Goal: Information Seeking & Learning: Learn about a topic

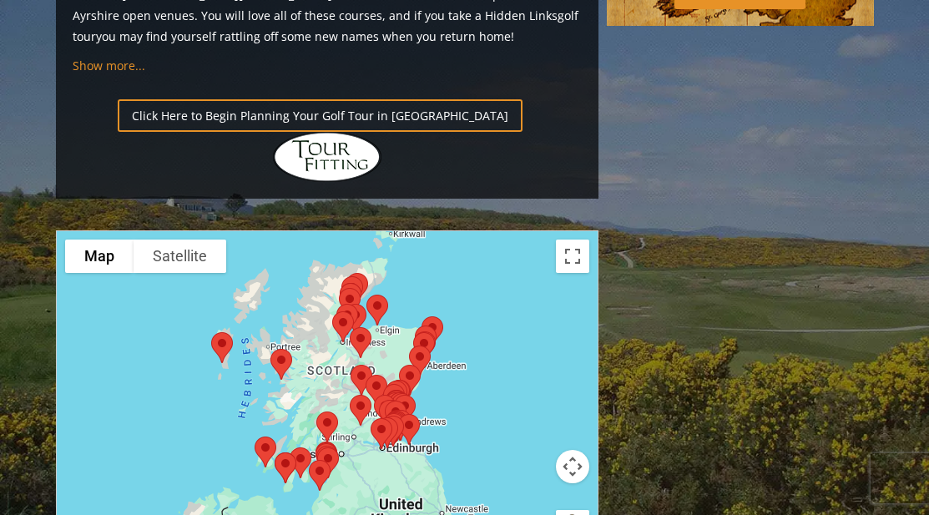
scroll to position [1948, 0]
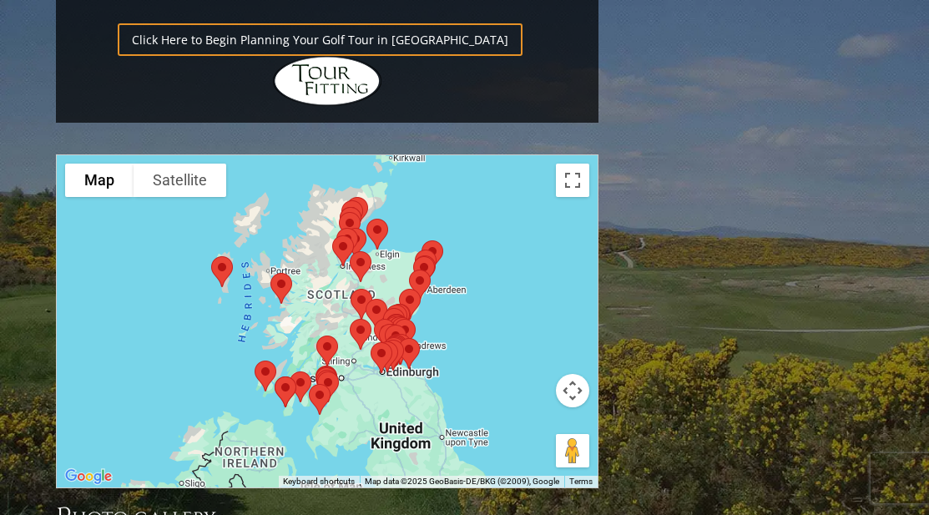
click at [343, 245] on img at bounding box center [360, 267] width 35 height 44
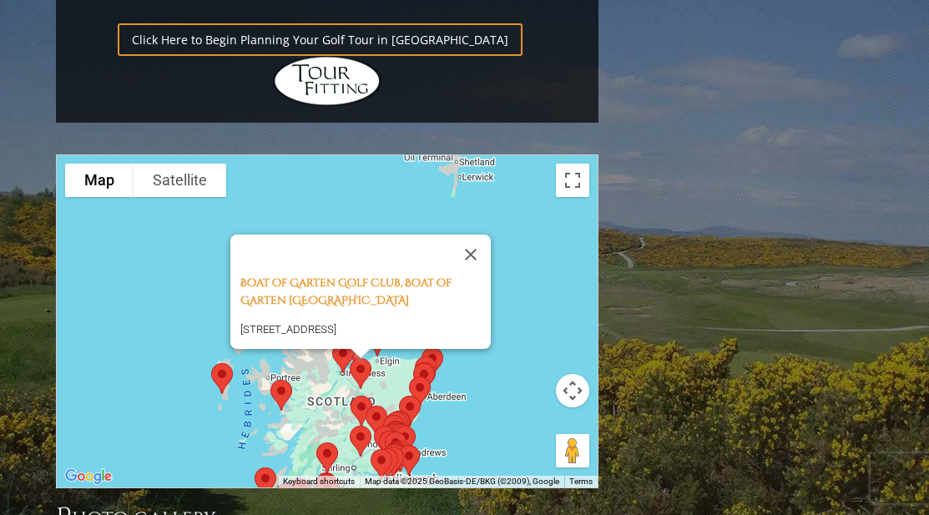
click at [532, 205] on div "Boat of Garten Golf Club, Boat of Garten Scotland [GEOGRAPHIC_DATA], Boat of Ga…" at bounding box center [327, 321] width 541 height 332
click at [519, 225] on div "Boat of Garten Golf Club, Boat of Garten Scotland [GEOGRAPHIC_DATA], Boat of Ga…" at bounding box center [327, 321] width 541 height 332
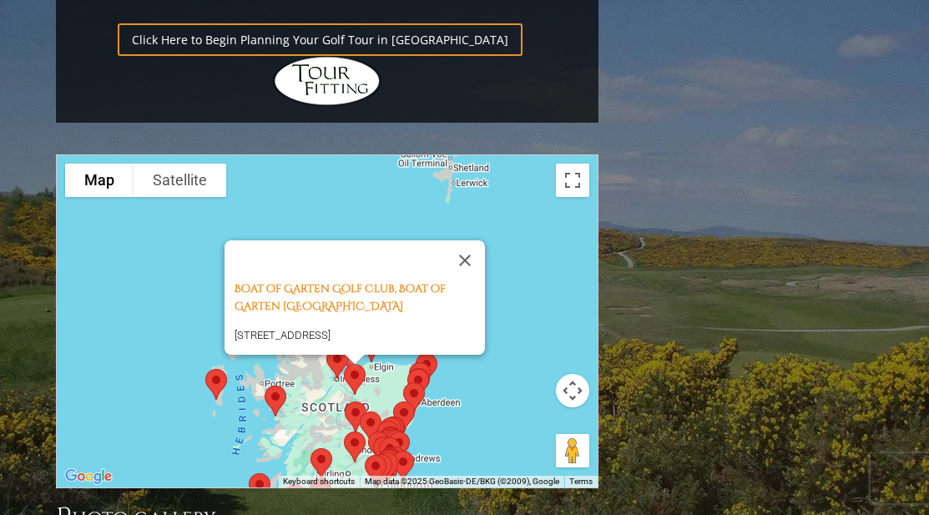
click at [483, 250] on div "Boat of Garten Golf Club, Boat of Garten Scotland [GEOGRAPHIC_DATA], Boat of Ga…" at bounding box center [327, 321] width 541 height 332
click at [354, 357] on img at bounding box center [354, 379] width 35 height 44
click at [461, 240] on button "Close" at bounding box center [465, 260] width 40 height 40
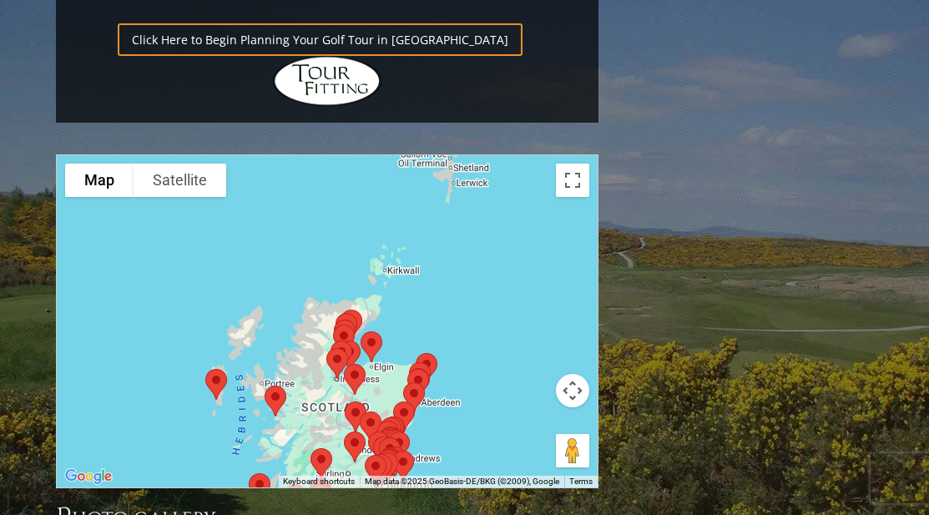
click at [361, 357] on img at bounding box center [354, 379] width 35 height 44
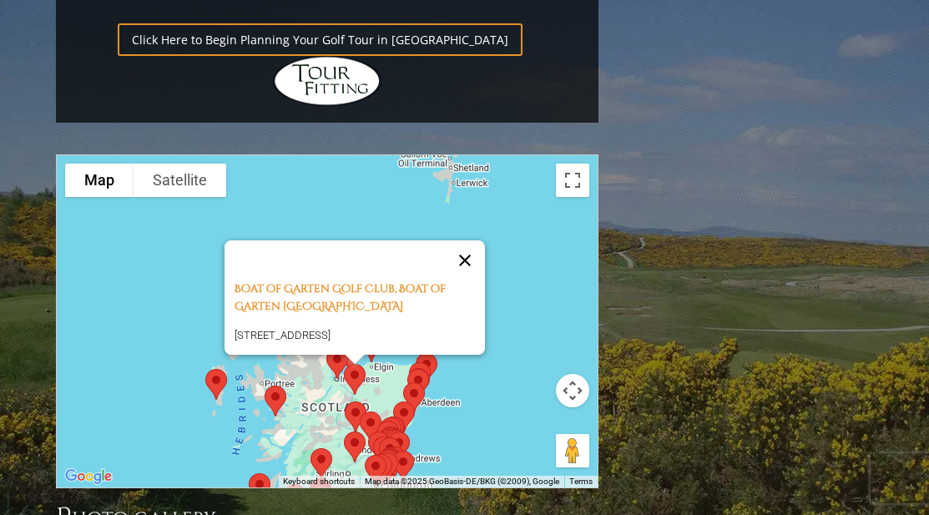
click at [473, 240] on button "Close" at bounding box center [465, 260] width 40 height 40
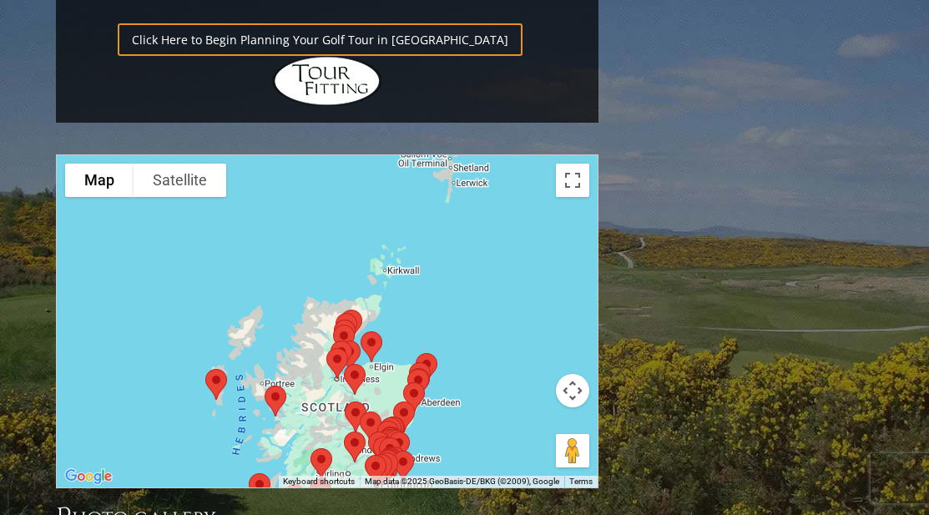
click at [372, 325] on img at bounding box center [371, 347] width 35 height 44
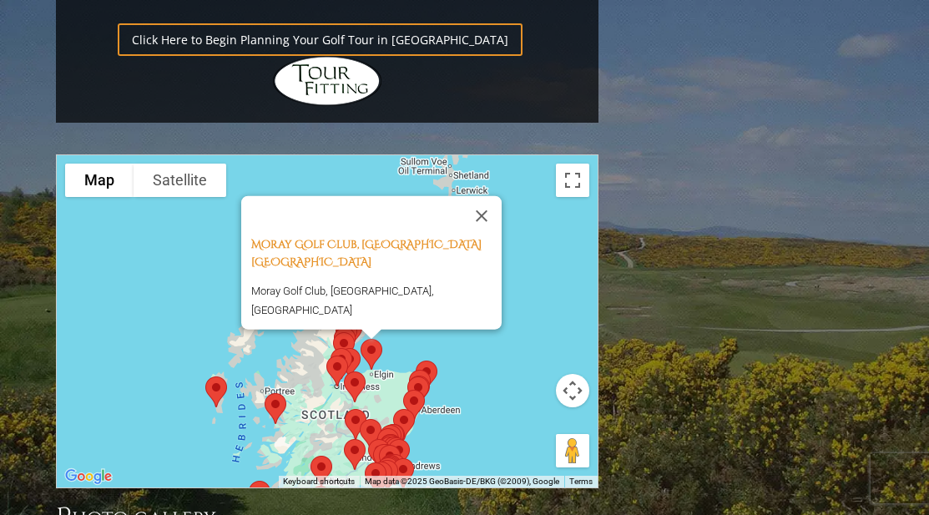
click at [493, 195] on button "Close" at bounding box center [482, 215] width 40 height 40
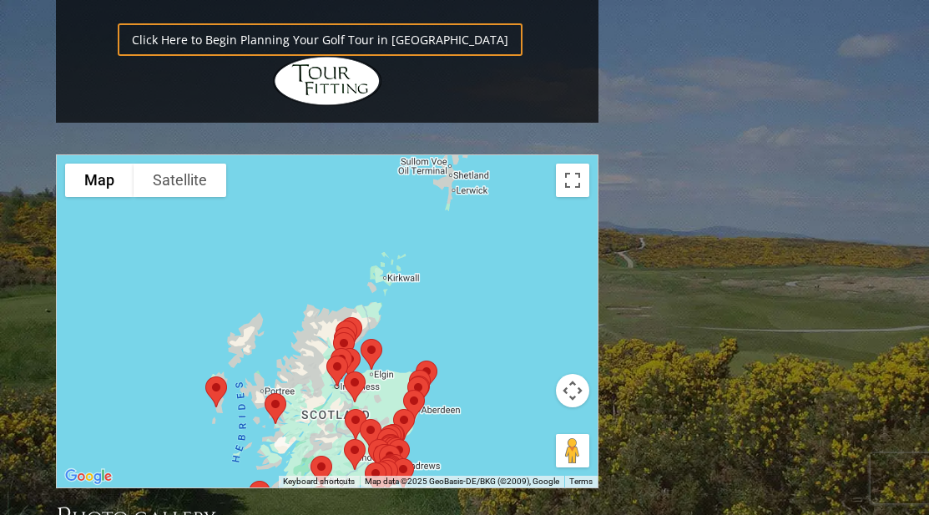
click at [356, 321] on img at bounding box center [344, 343] width 35 height 44
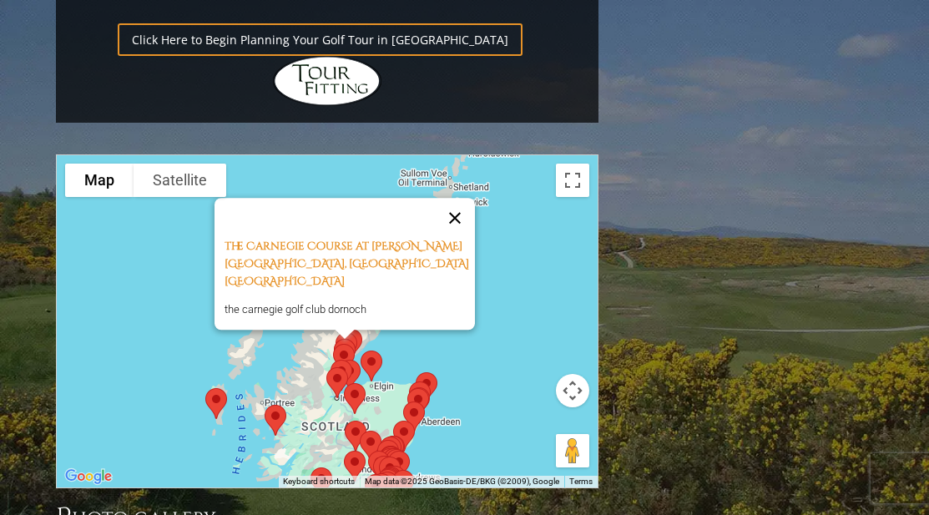
click at [464, 198] on button "Close" at bounding box center [455, 218] width 40 height 40
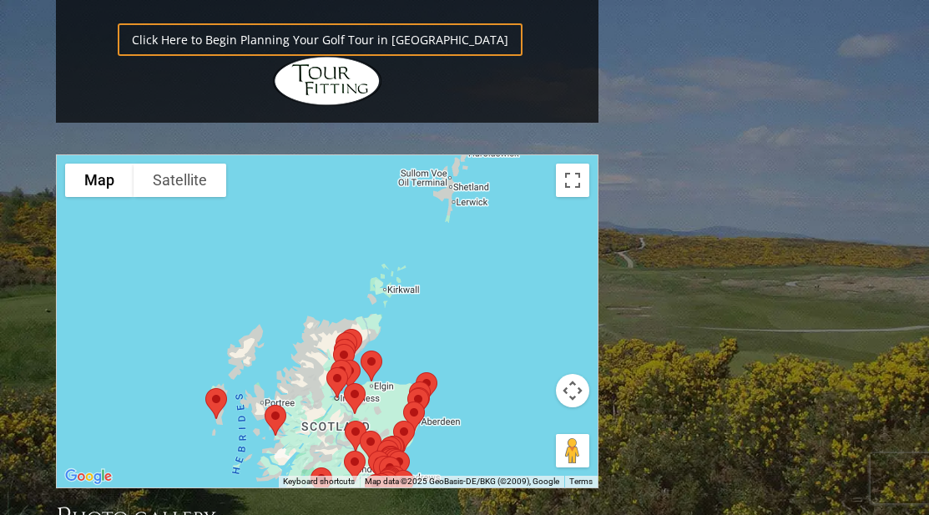
click at [220, 382] on img at bounding box center [216, 404] width 35 height 44
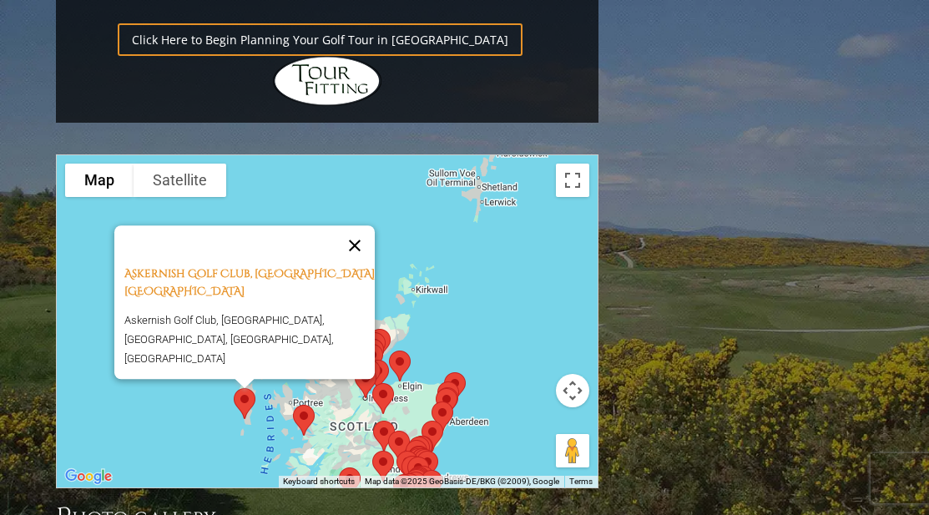
click at [364, 225] on button "Close" at bounding box center [355, 245] width 40 height 40
click at [364, 155] on div "Askernish Golf Club, South Uist Scotland Askernish Golf Club, [GEOGRAPHIC_DATA]…" at bounding box center [327, 321] width 541 height 332
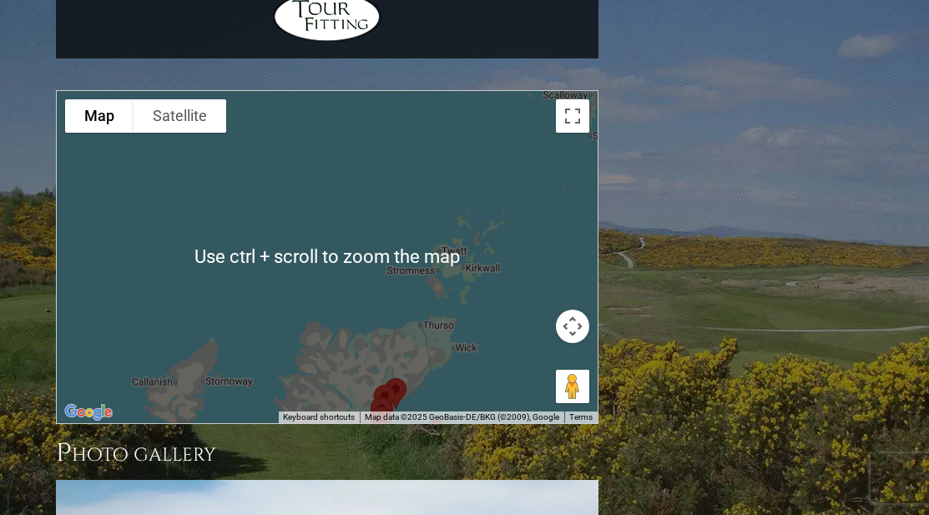
scroll to position [2004, 0]
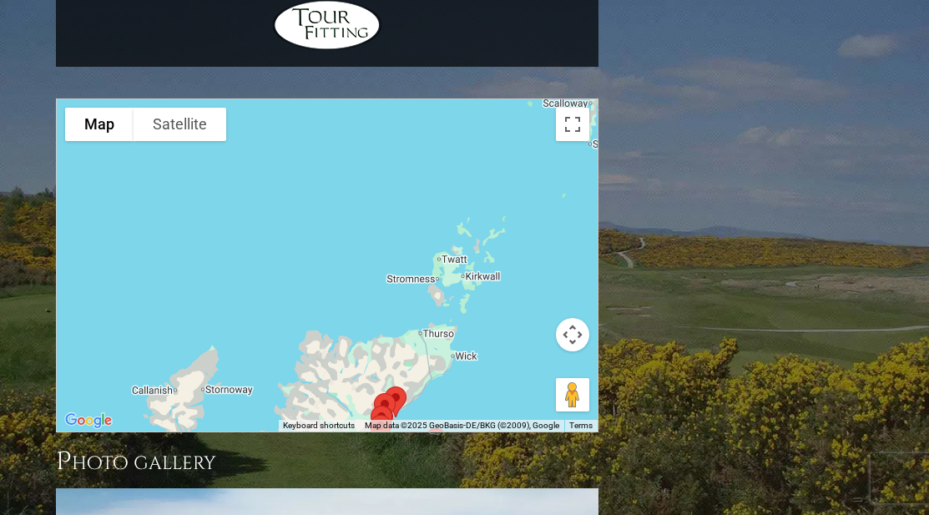
click at [573, 318] on button "Map camera controls" at bounding box center [572, 334] width 33 height 33
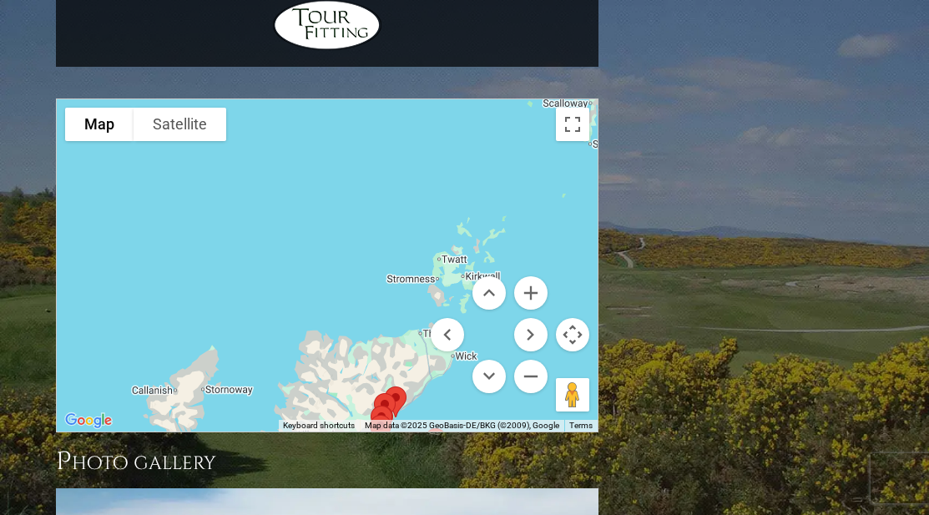
click at [566, 318] on button "Map camera controls" at bounding box center [572, 334] width 33 height 33
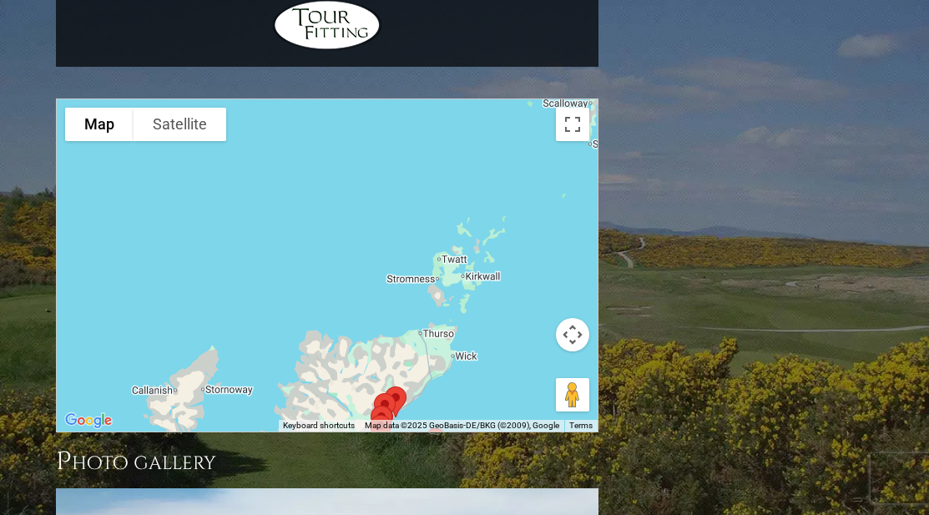
click at [570, 318] on button "Map camera controls" at bounding box center [572, 334] width 33 height 33
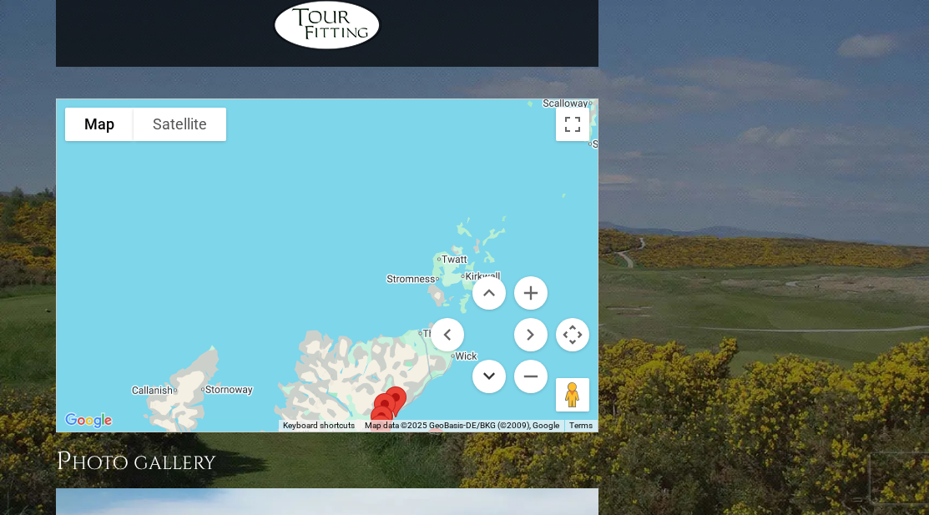
click at [493, 360] on button "Move down" at bounding box center [489, 376] width 33 height 33
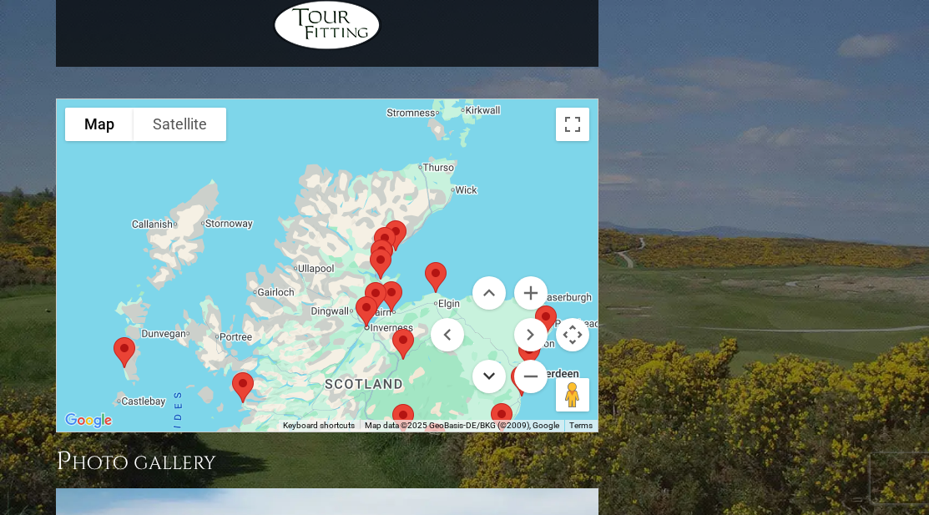
click at [493, 360] on button "Move down" at bounding box center [489, 376] width 33 height 33
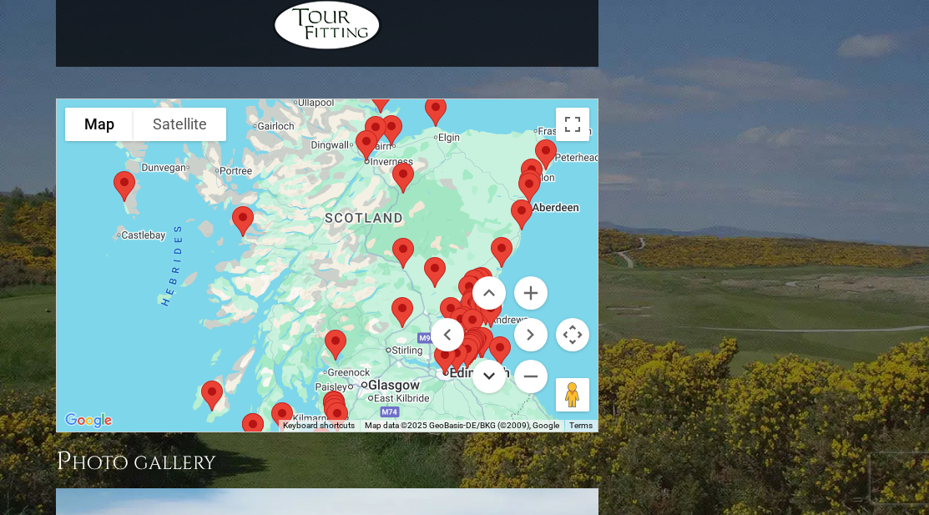
click at [494, 360] on button "Move down" at bounding box center [489, 376] width 33 height 33
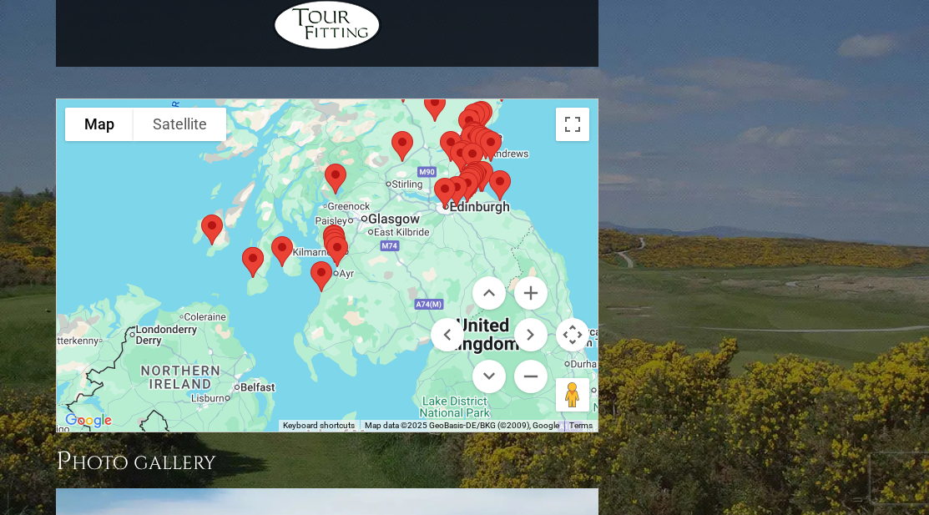
click at [327, 255] on img at bounding box center [321, 277] width 35 height 44
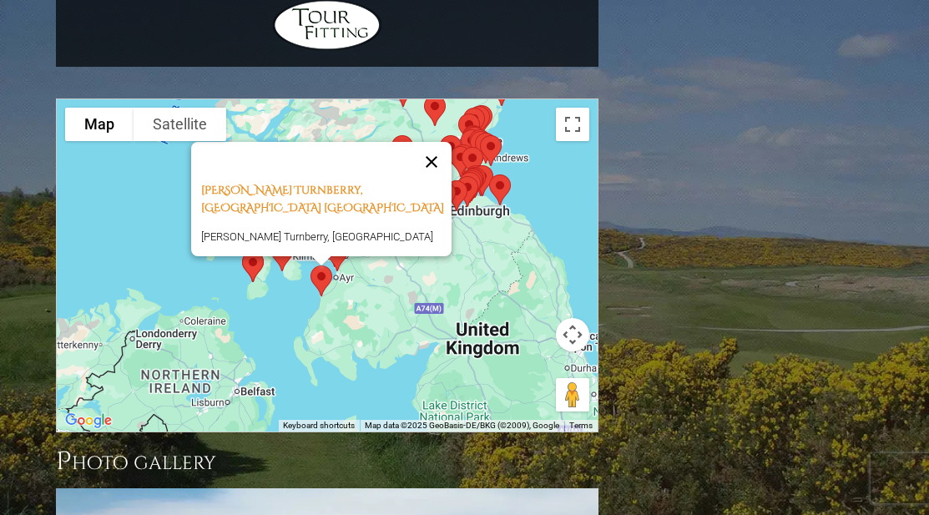
click at [427, 142] on button "Close" at bounding box center [432, 162] width 40 height 40
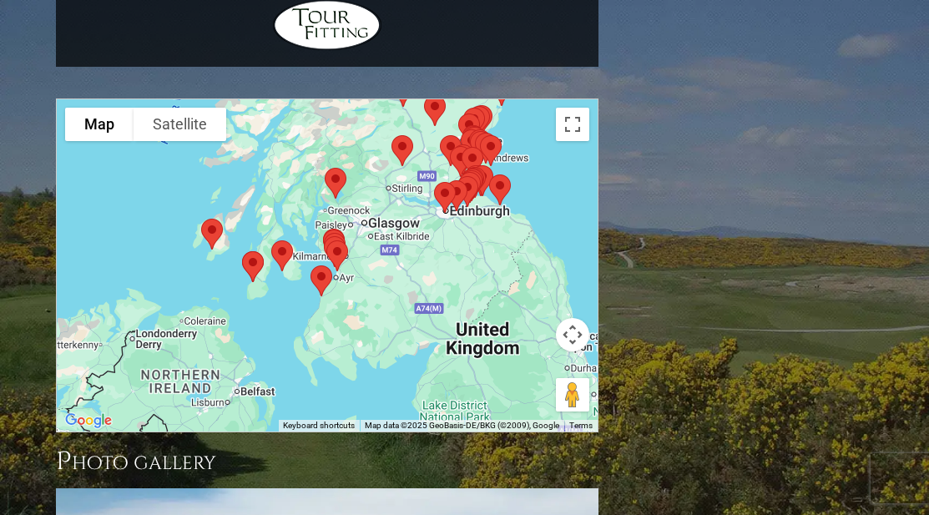
click at [342, 234] on img at bounding box center [337, 256] width 35 height 44
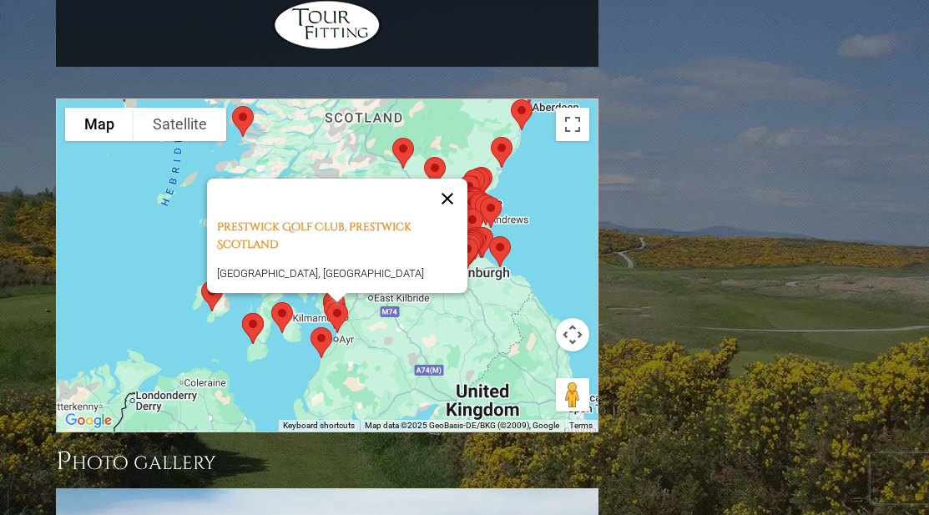
click at [456, 179] on button "Close" at bounding box center [447, 199] width 40 height 40
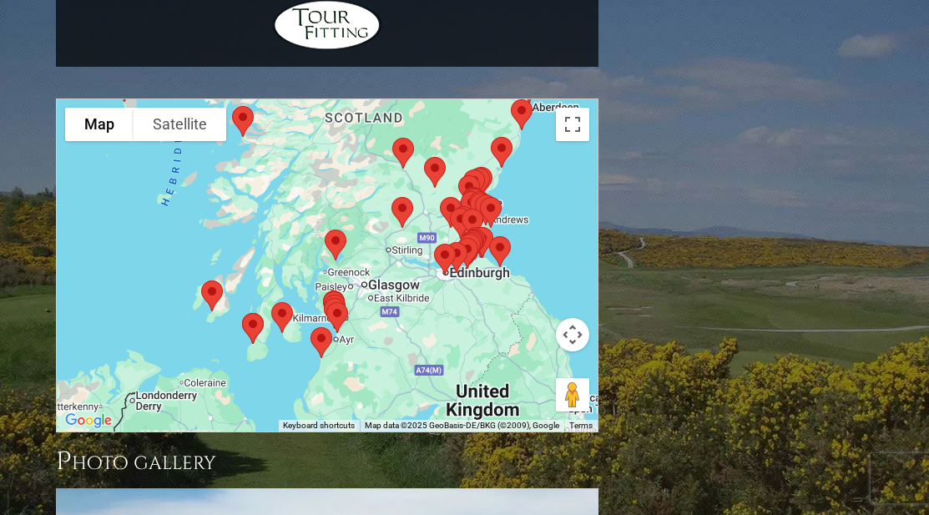
click at [335, 296] on img at bounding box center [337, 318] width 35 height 44
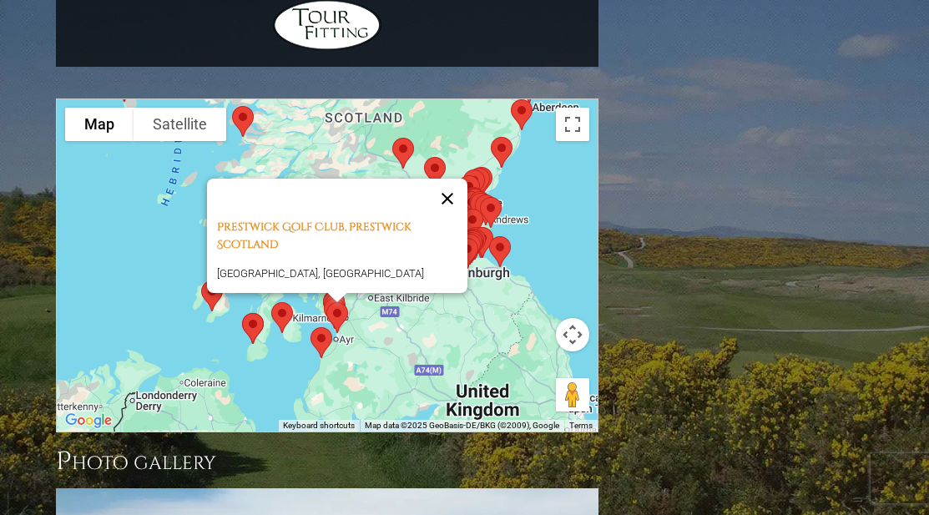
click at [453, 179] on button "Close" at bounding box center [447, 199] width 40 height 40
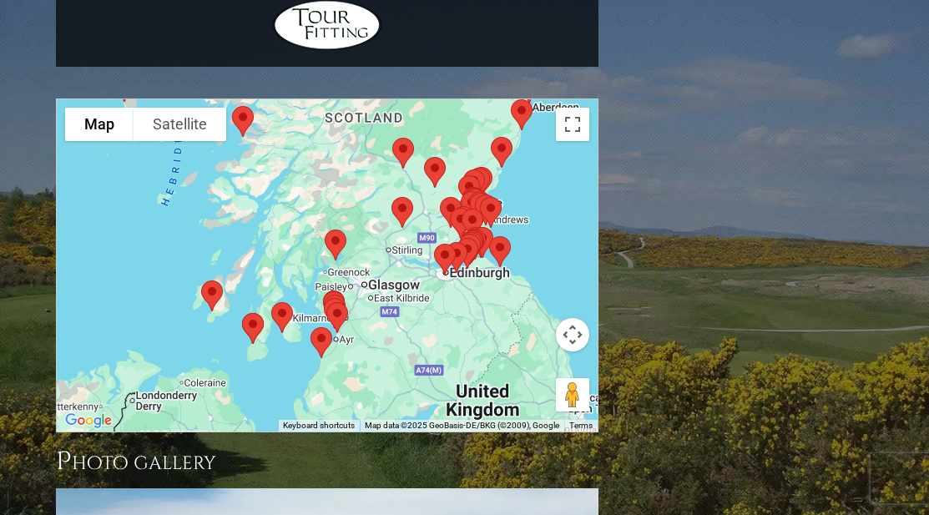
click at [330, 291] on img at bounding box center [334, 313] width 35 height 44
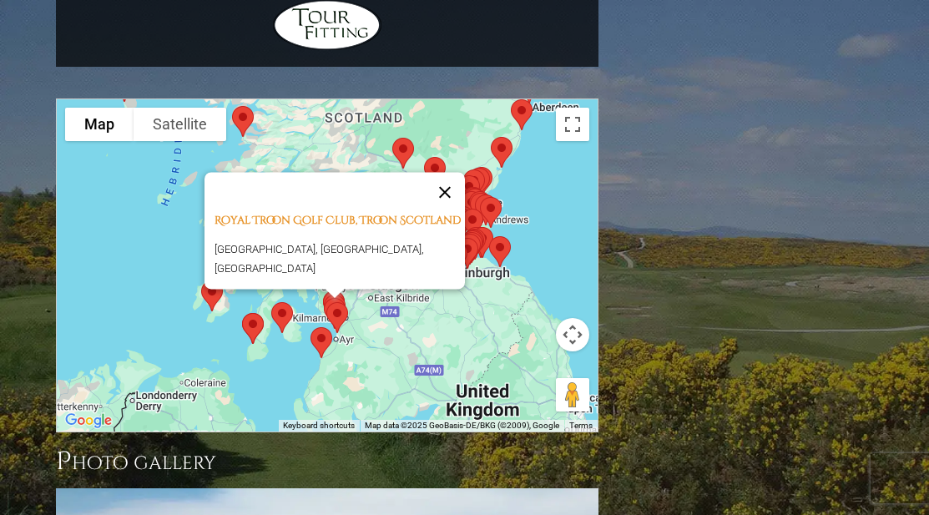
click at [458, 172] on button "Close" at bounding box center [445, 192] width 40 height 40
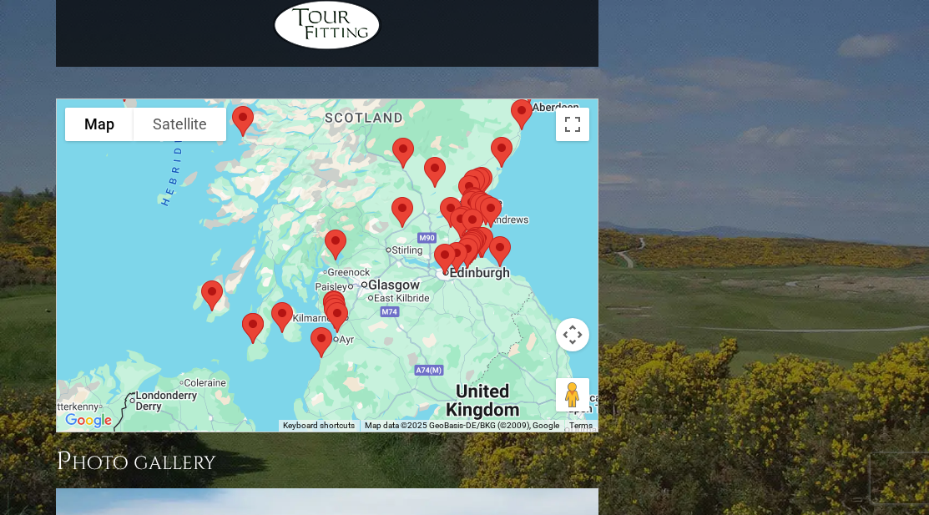
click at [290, 296] on img at bounding box center [282, 318] width 35 height 44
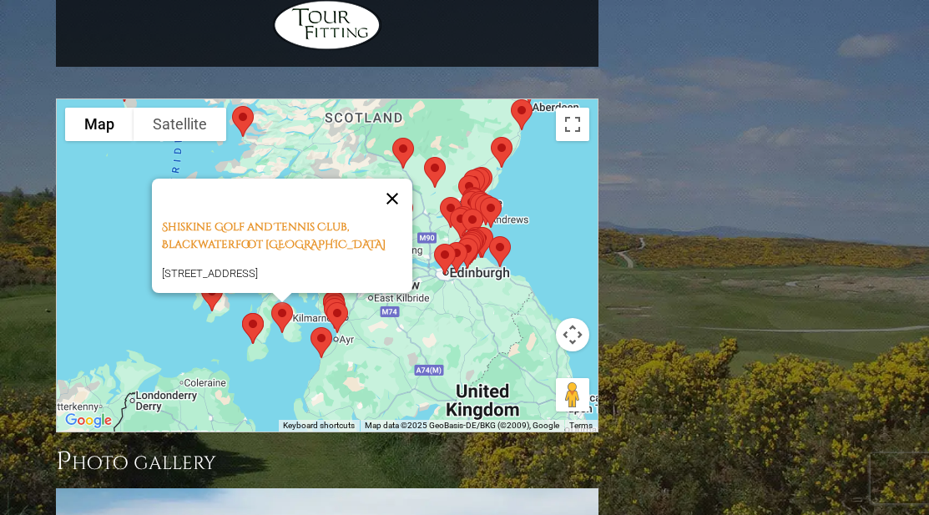
click at [400, 179] on button "Close" at bounding box center [392, 199] width 40 height 40
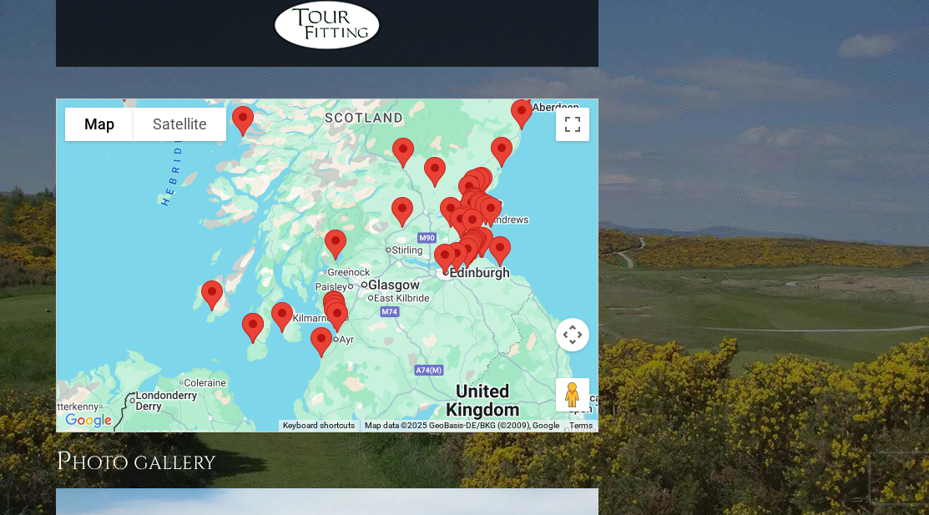
click at [258, 306] on img at bounding box center [252, 328] width 35 height 44
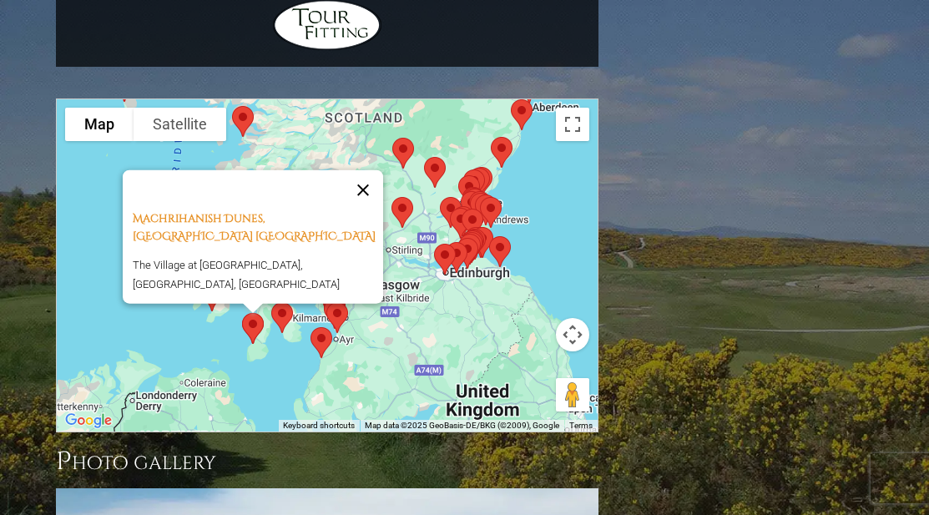
click at [372, 169] on button "Close" at bounding box center [363, 189] width 40 height 40
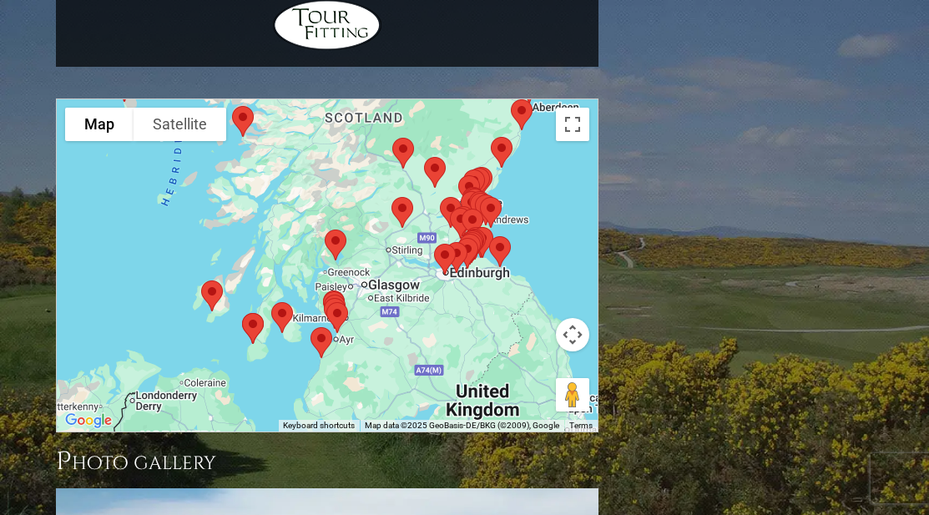
click at [332, 223] on img at bounding box center [335, 245] width 35 height 44
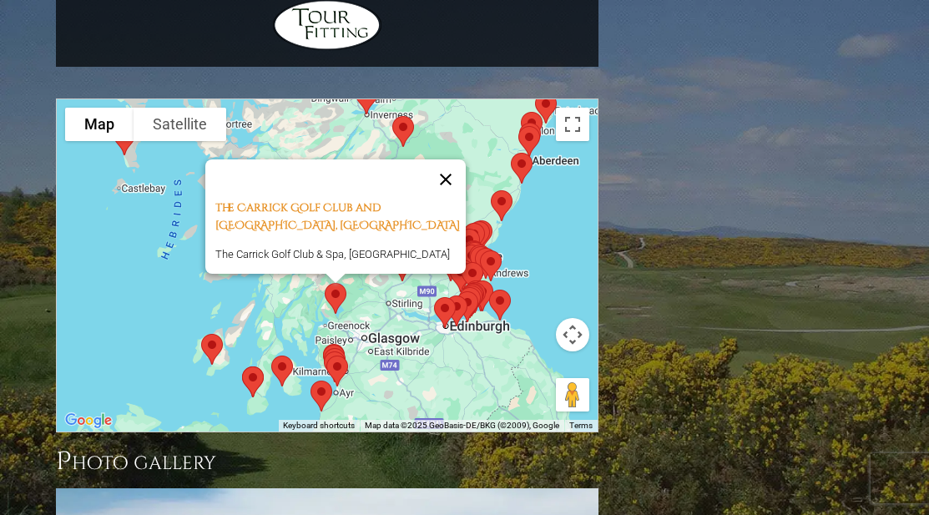
click at [452, 159] on button "Close" at bounding box center [446, 179] width 40 height 40
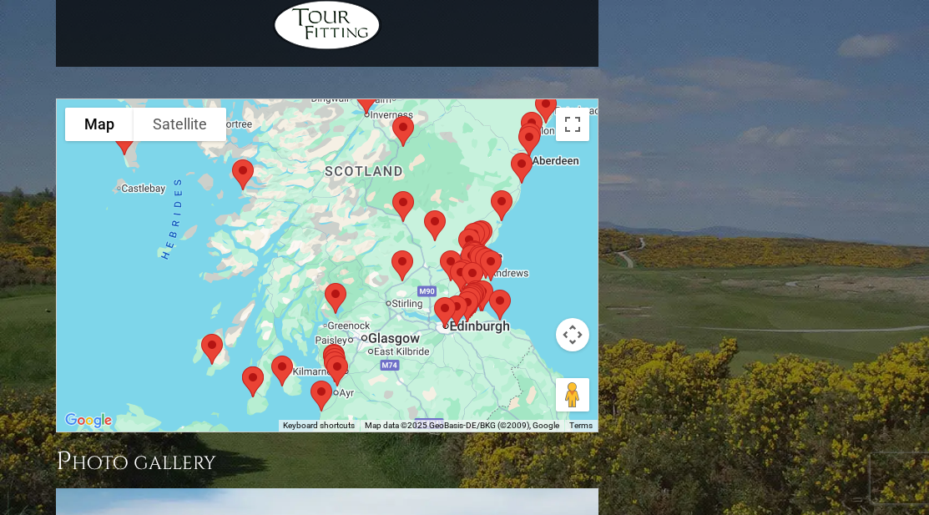
click at [402, 244] on img at bounding box center [402, 266] width 35 height 44
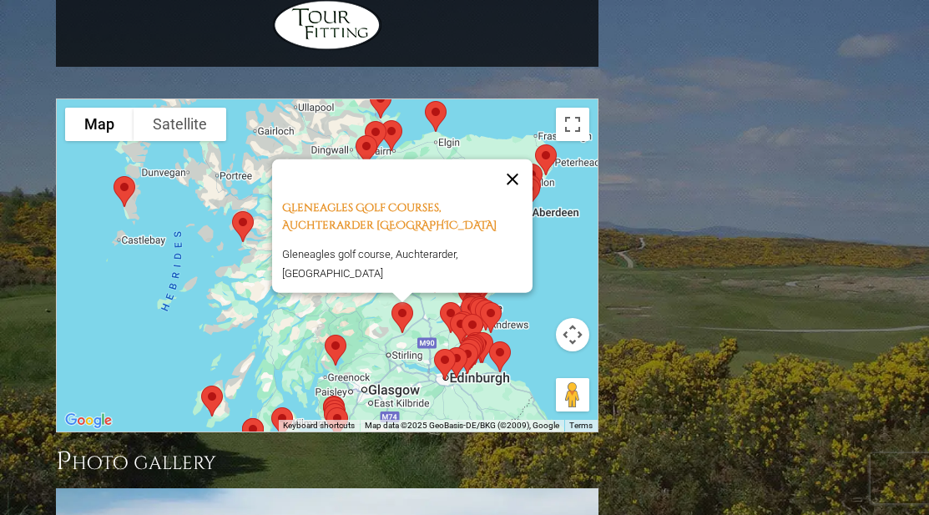
click at [518, 159] on button "Close" at bounding box center [513, 179] width 40 height 40
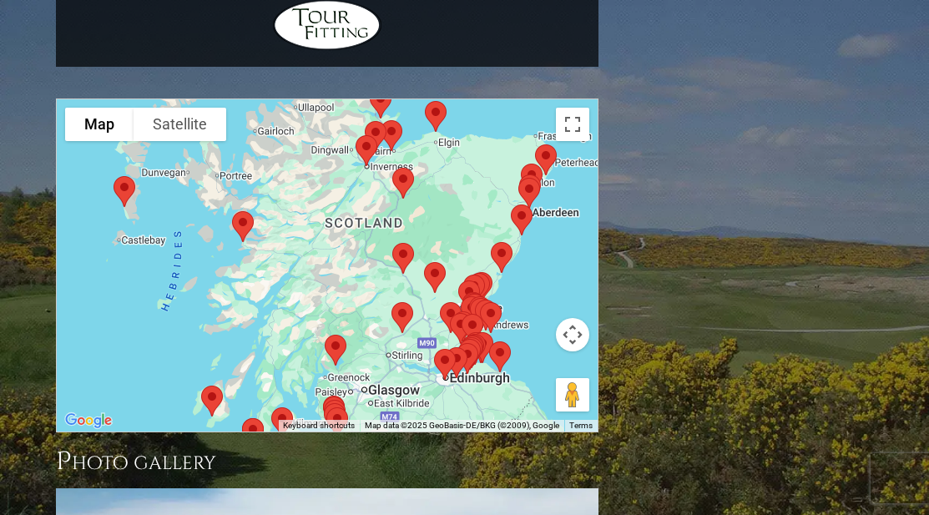
click at [434, 255] on img at bounding box center [434, 277] width 35 height 44
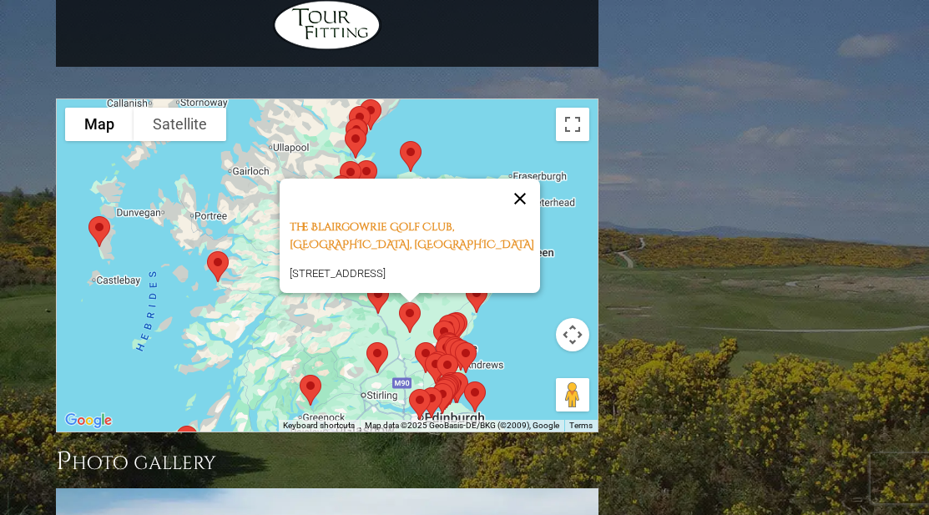
click at [528, 179] on button "Close" at bounding box center [520, 199] width 40 height 40
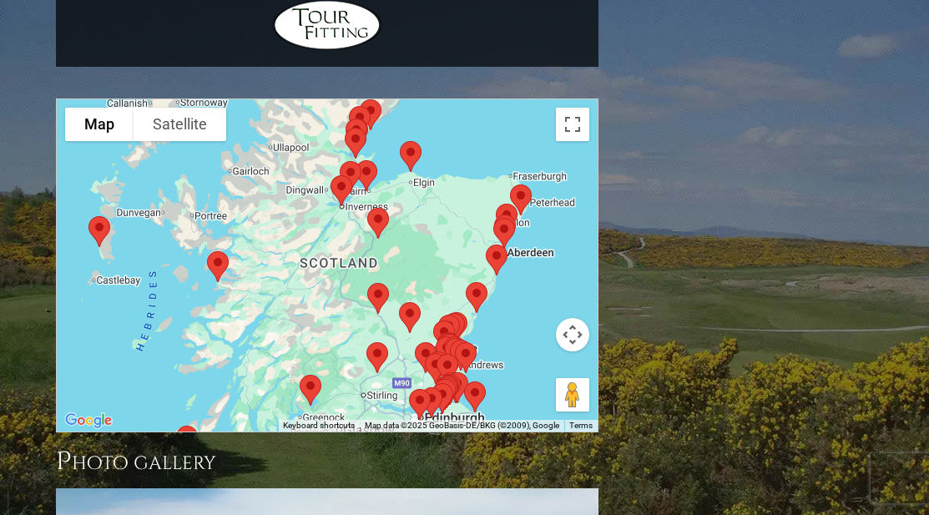
click at [377, 276] on img at bounding box center [378, 298] width 35 height 44
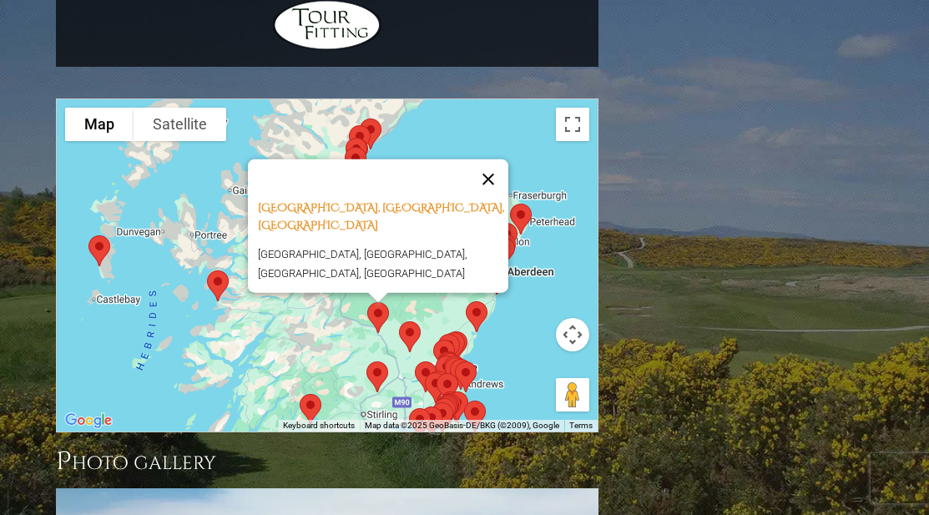
click at [505, 159] on button "Close" at bounding box center [488, 179] width 40 height 40
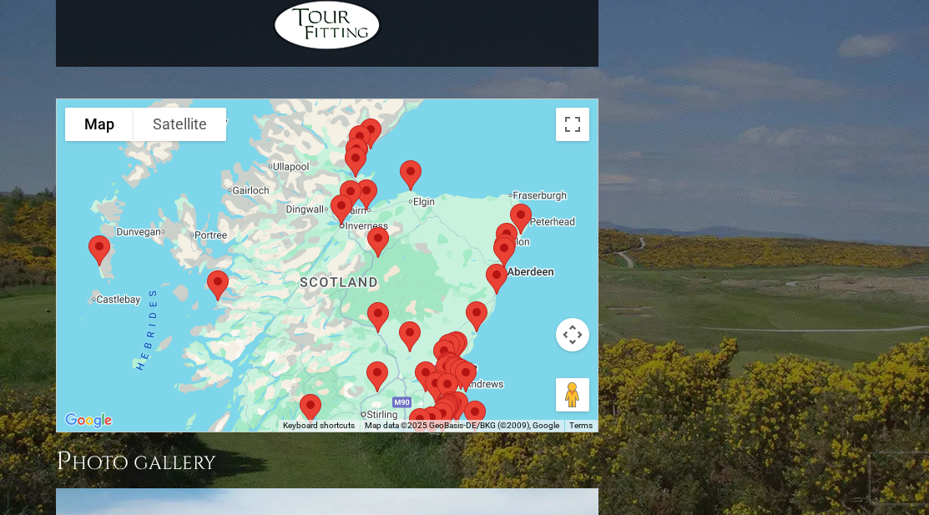
click at [476, 295] on img at bounding box center [476, 317] width 35 height 44
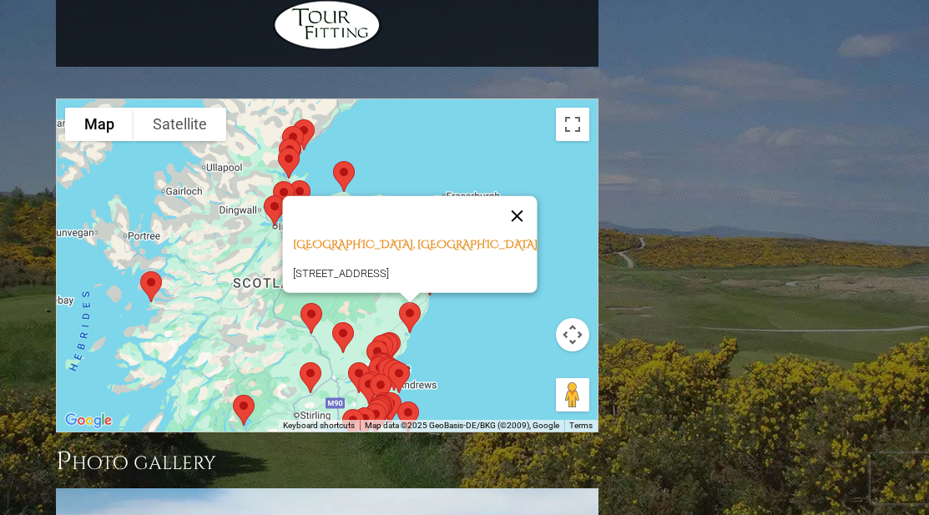
click at [526, 196] on button "Close" at bounding box center [517, 216] width 40 height 40
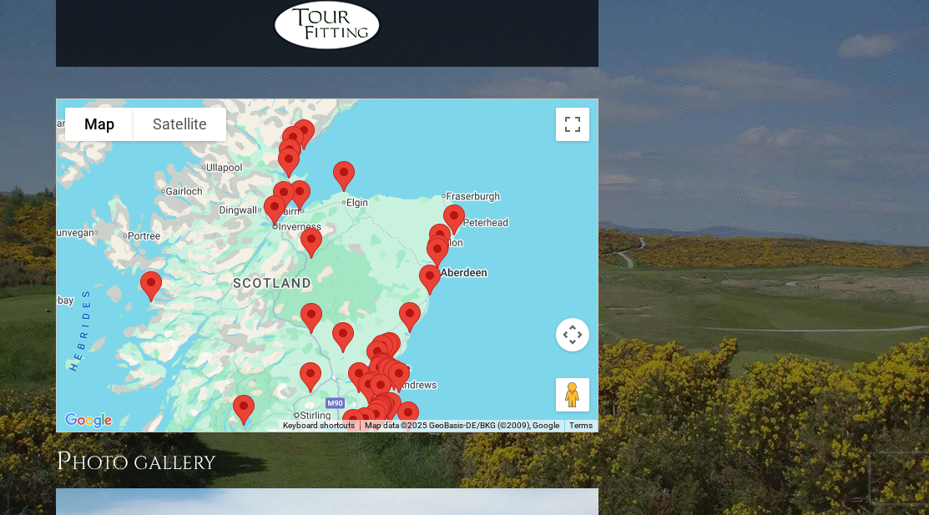
click at [393, 334] on img at bounding box center [377, 356] width 35 height 44
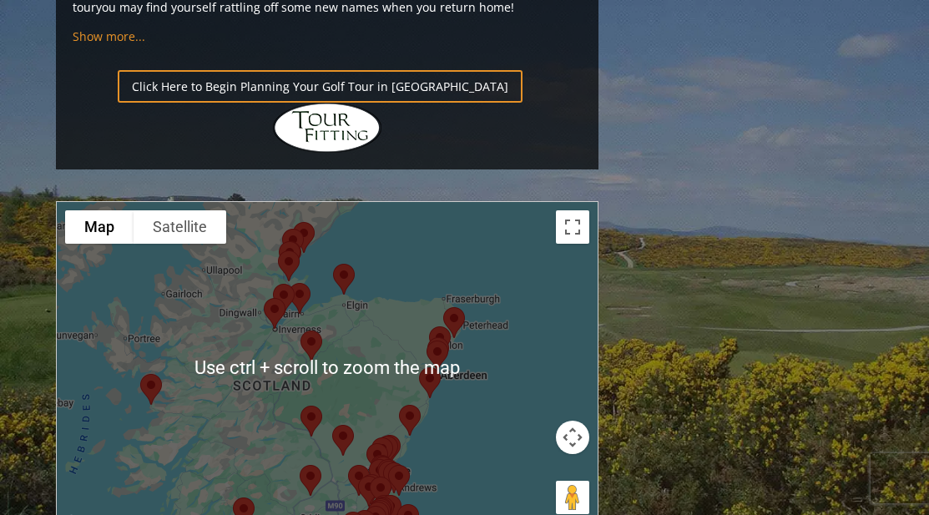
scroll to position [2059, 0]
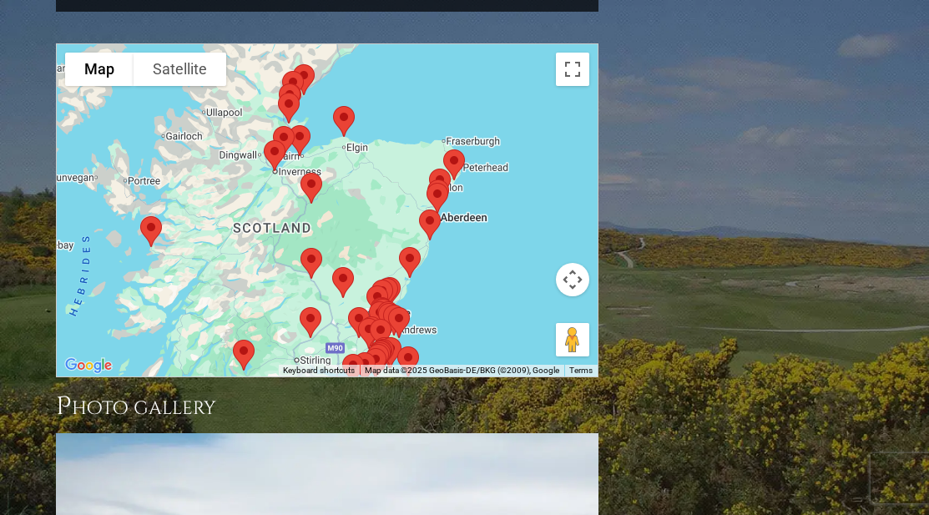
click at [571, 263] on button "Map camera controls" at bounding box center [572, 279] width 33 height 33
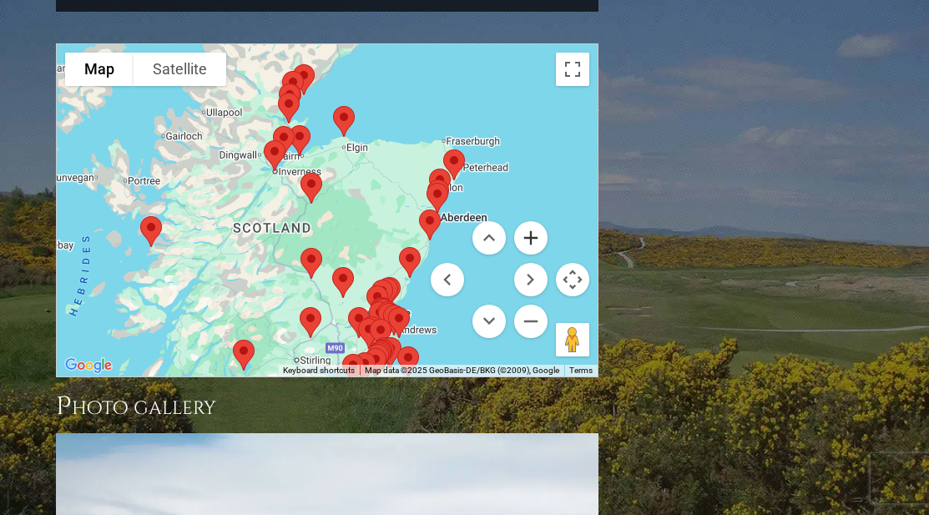
click at [535, 221] on button "Zoom in" at bounding box center [530, 237] width 33 height 33
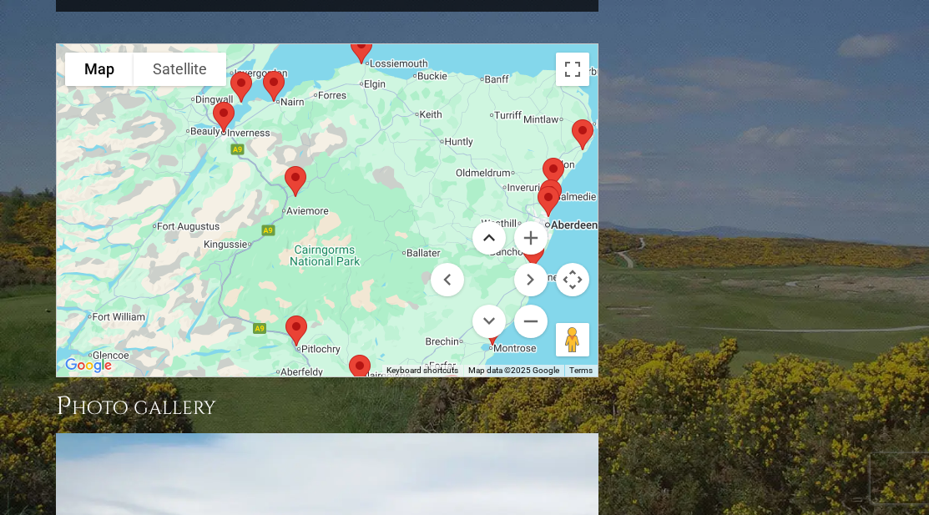
click at [486, 221] on button "Move up" at bounding box center [489, 237] width 33 height 33
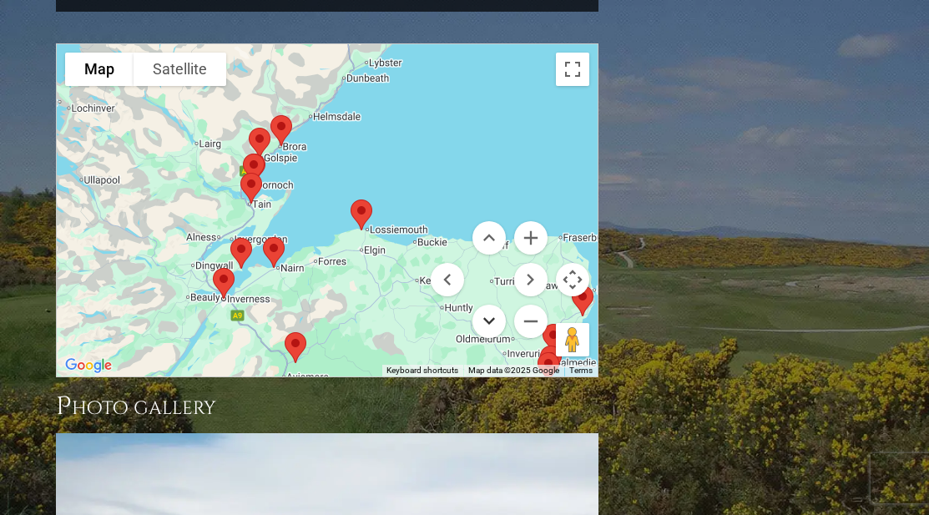
click at [481, 305] on button "Move down" at bounding box center [489, 321] width 33 height 33
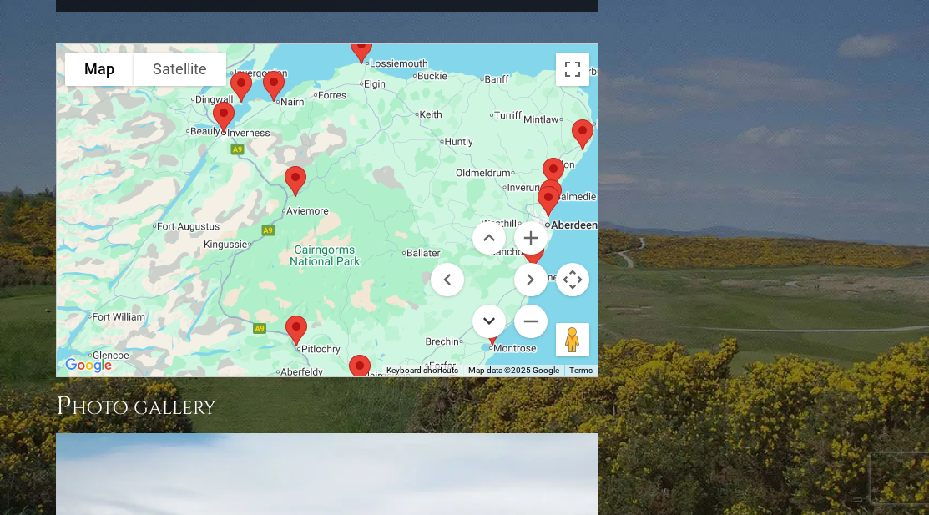
click at [481, 305] on button "Move down" at bounding box center [489, 321] width 33 height 33
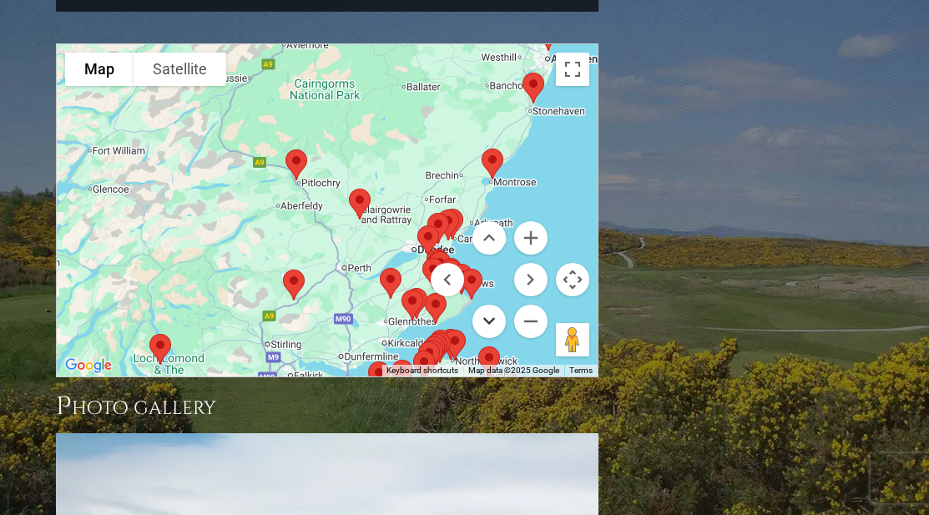
click at [489, 305] on button "Move down" at bounding box center [489, 321] width 33 height 33
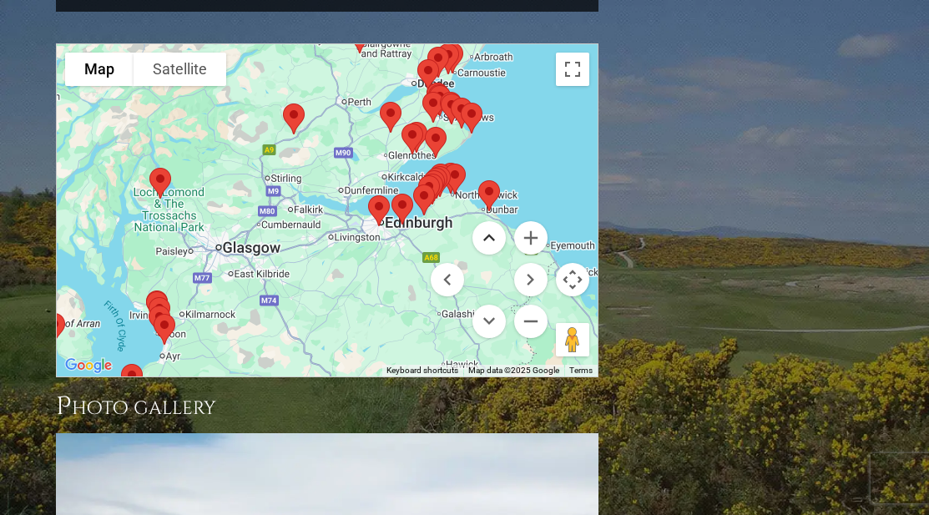
click at [490, 221] on button "Move up" at bounding box center [489, 237] width 33 height 33
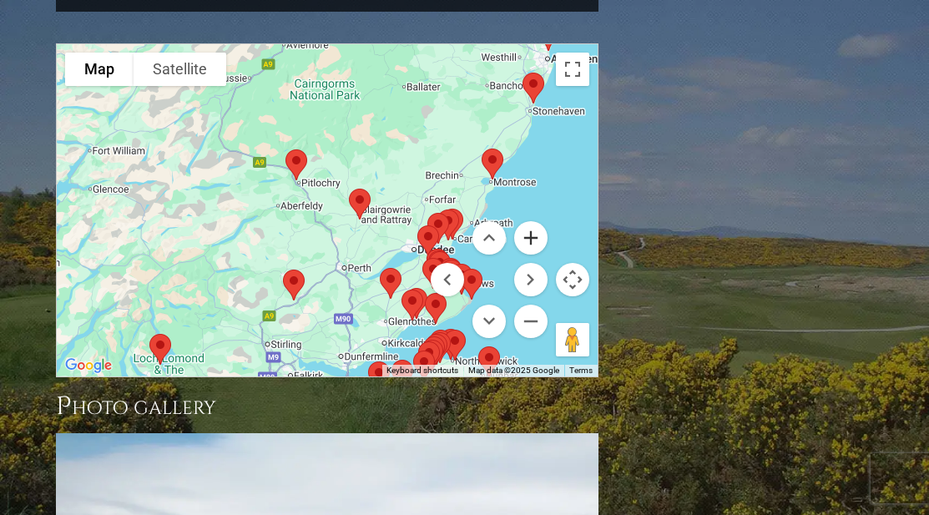
click at [529, 221] on button "Zoom in" at bounding box center [530, 237] width 33 height 33
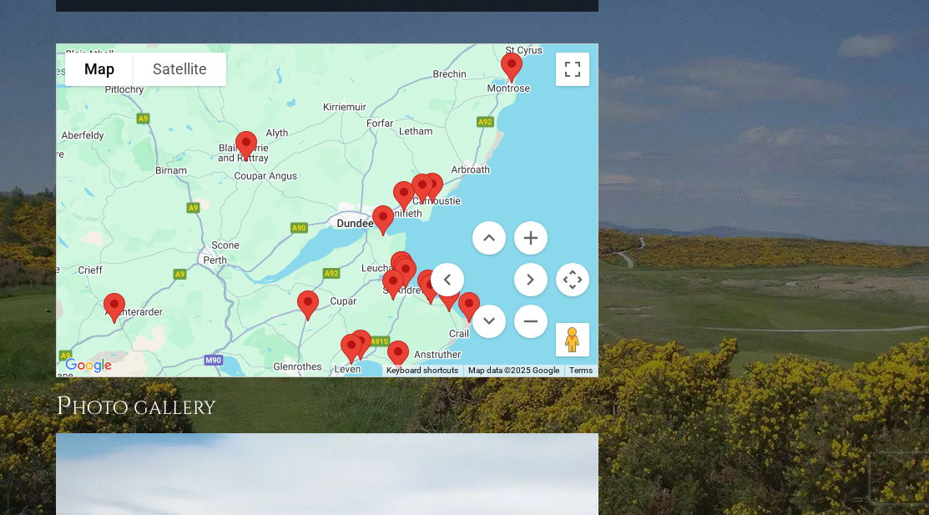
drag, startPoint x: 414, startPoint y: 130, endPoint x: 267, endPoint y: 68, distance: 159.4
click at [267, 68] on div at bounding box center [327, 210] width 541 height 332
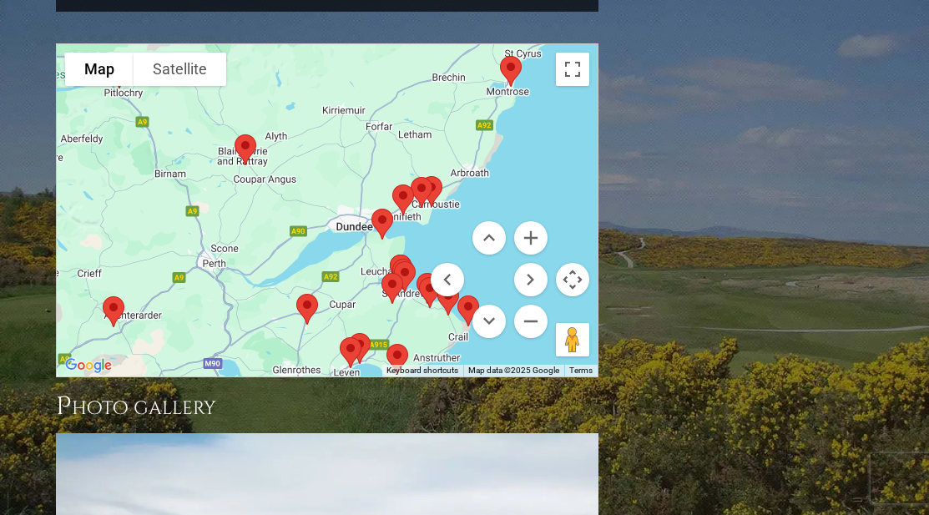
click at [438, 170] on img at bounding box center [421, 192] width 35 height 44
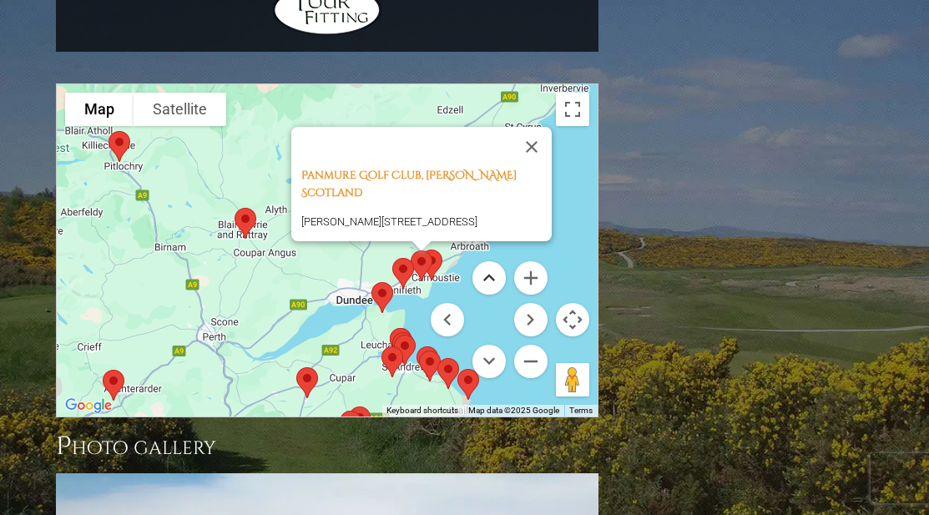
scroll to position [2004, 0]
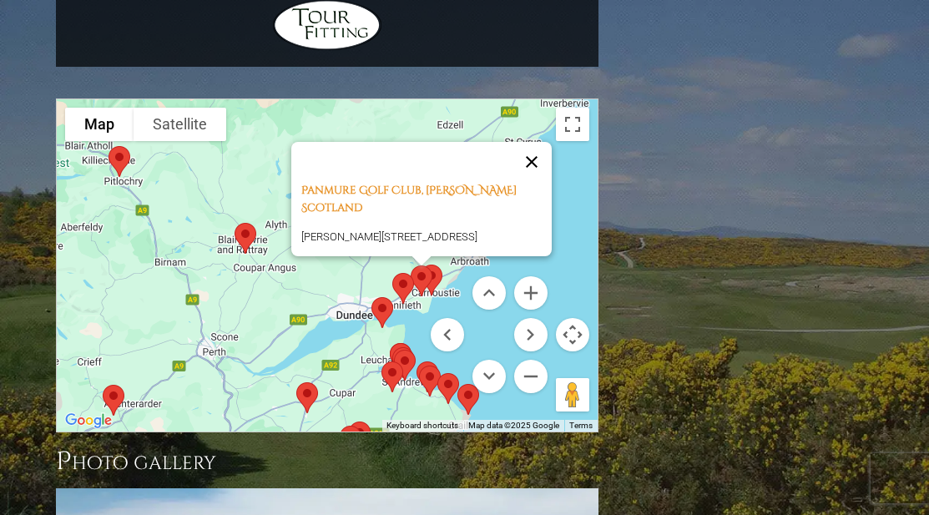
click at [523, 142] on button "Close" at bounding box center [532, 162] width 40 height 40
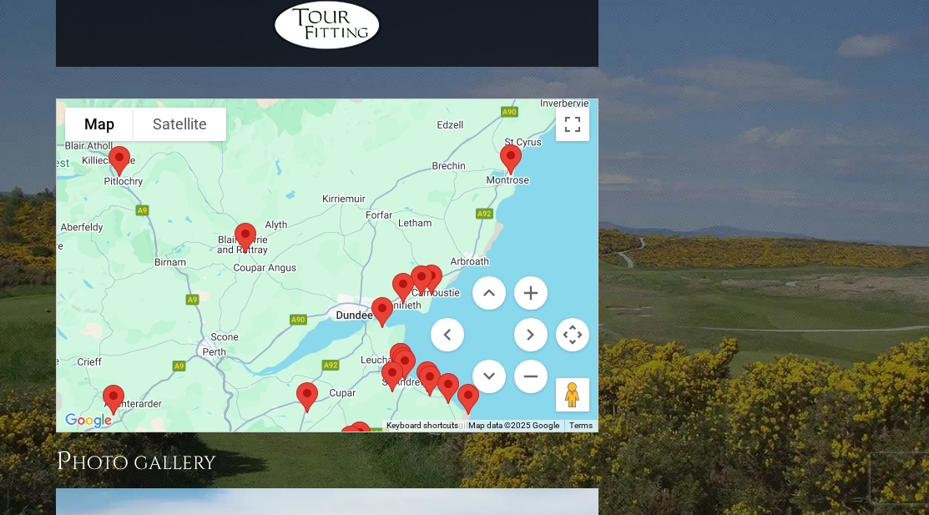
click at [427, 259] on img at bounding box center [421, 281] width 35 height 44
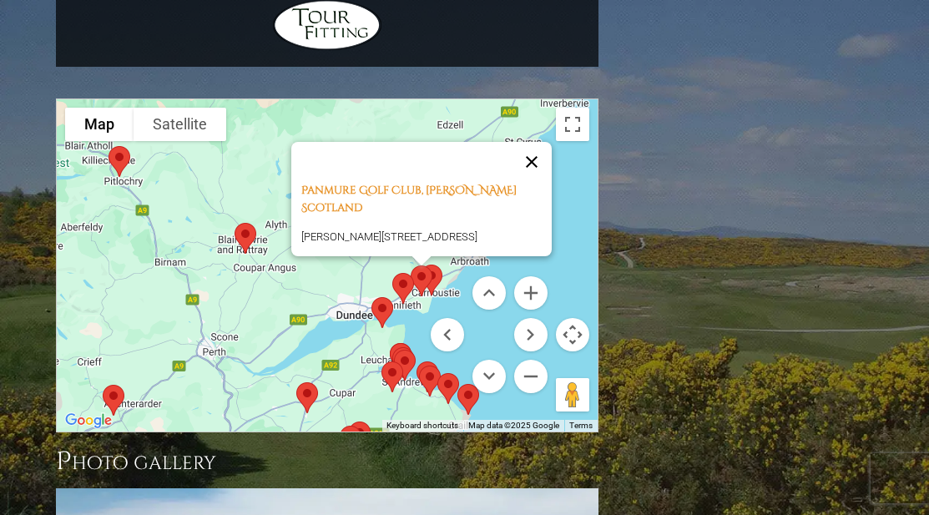
click at [529, 142] on button "Close" at bounding box center [532, 162] width 40 height 40
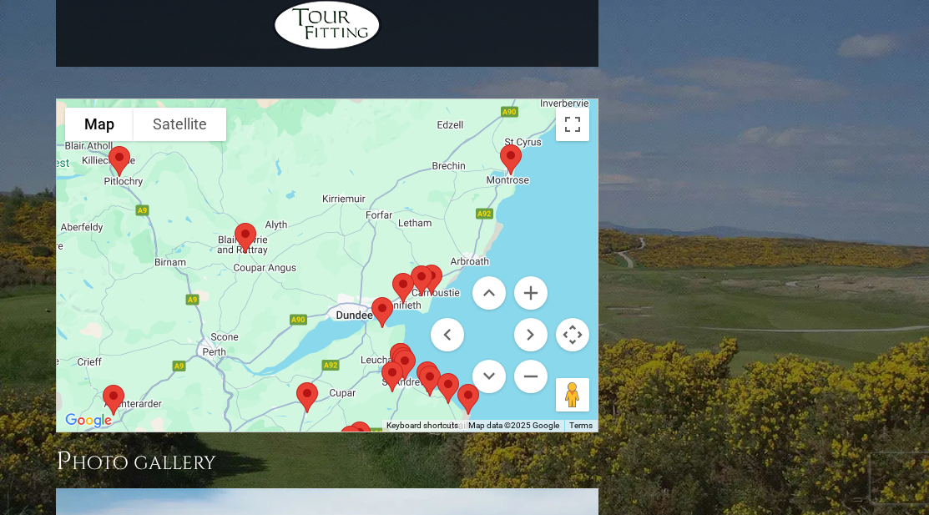
click at [402, 266] on img at bounding box center [403, 288] width 35 height 44
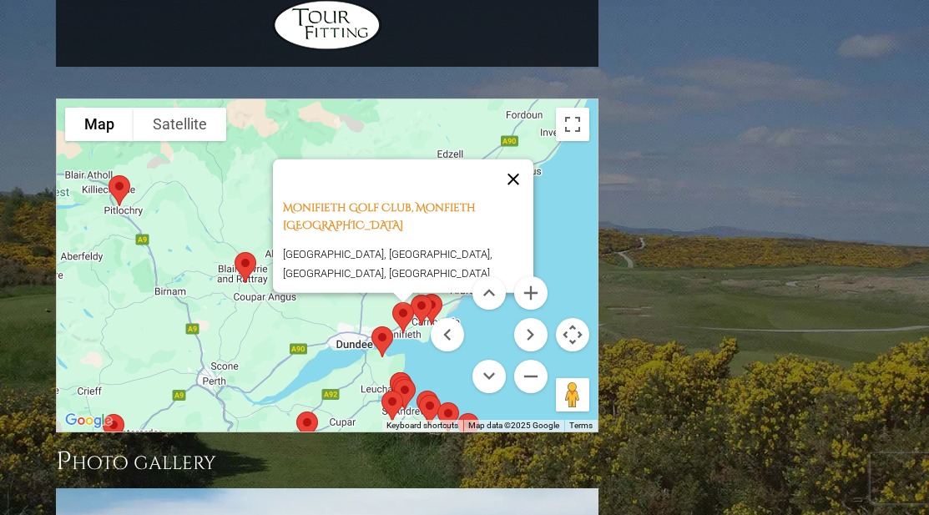
click at [523, 159] on button "Close" at bounding box center [513, 179] width 40 height 40
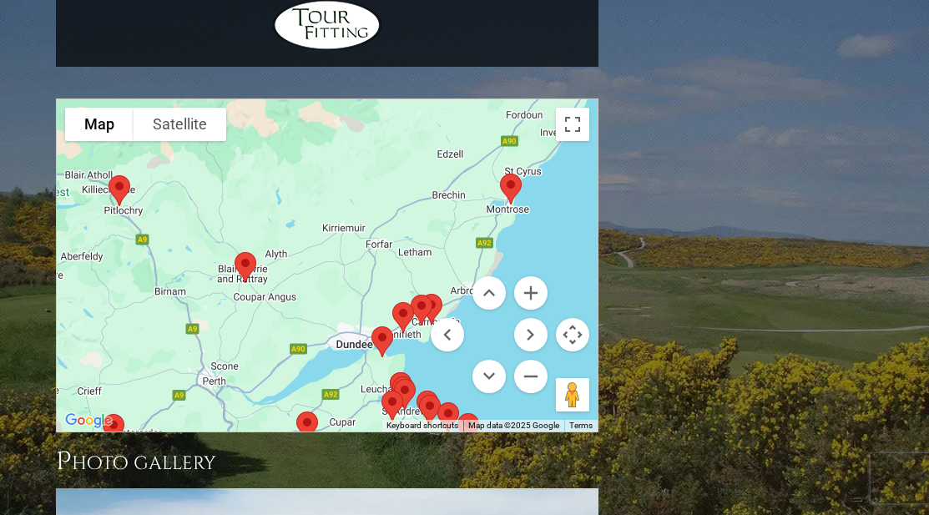
click at [382, 320] on img at bounding box center [382, 342] width 35 height 44
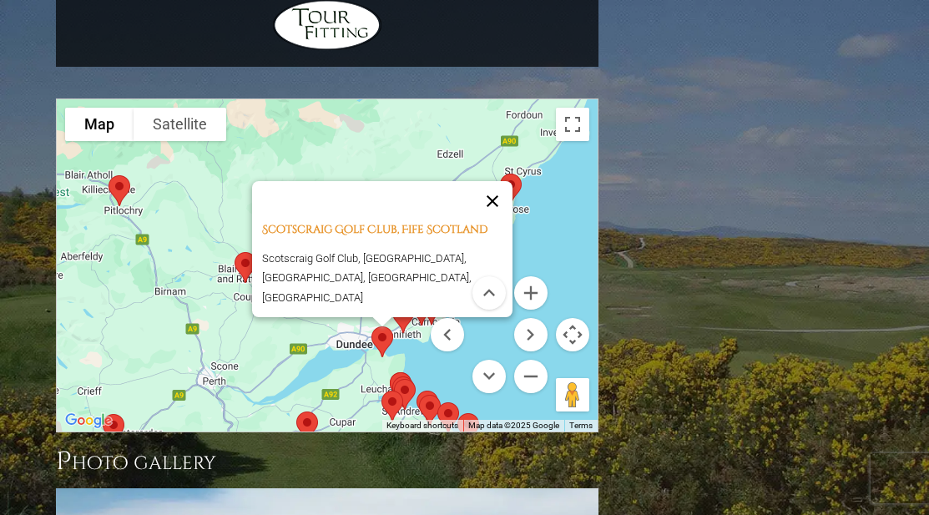
click at [500, 181] on button "Close" at bounding box center [493, 201] width 40 height 40
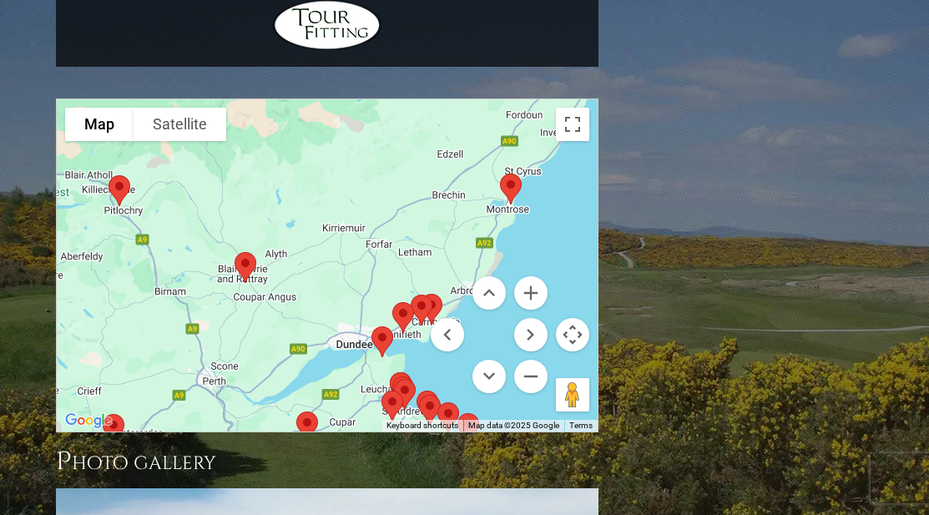
drag, startPoint x: 431, startPoint y: 146, endPoint x: 392, endPoint y: 65, distance: 90.0
click at [392, 99] on div "Use ctrl + scroll to zoom the map Map Terrain Satellite Labels Keyboard shortcu…" at bounding box center [327, 265] width 541 height 332
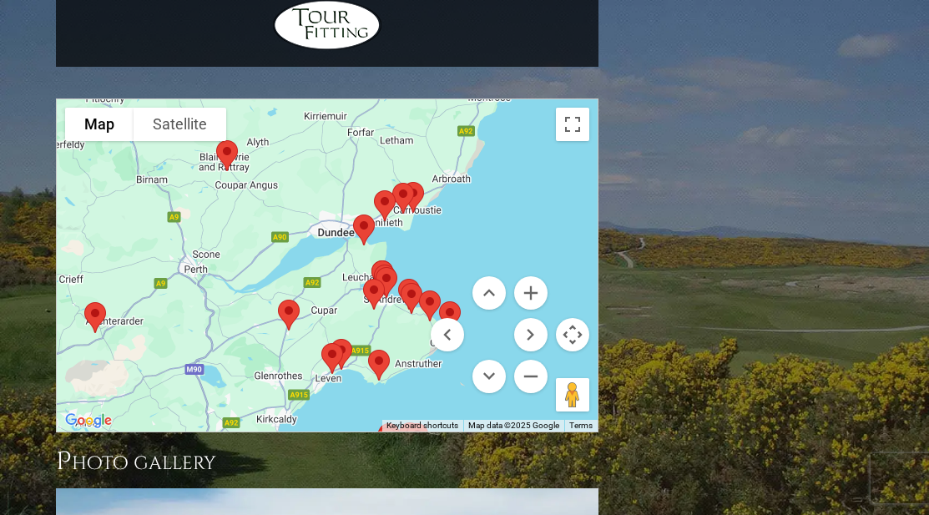
drag, startPoint x: 412, startPoint y: 85, endPoint x: 397, endPoint y: 3, distance: 83.2
click at [397, 99] on div at bounding box center [327, 265] width 541 height 332
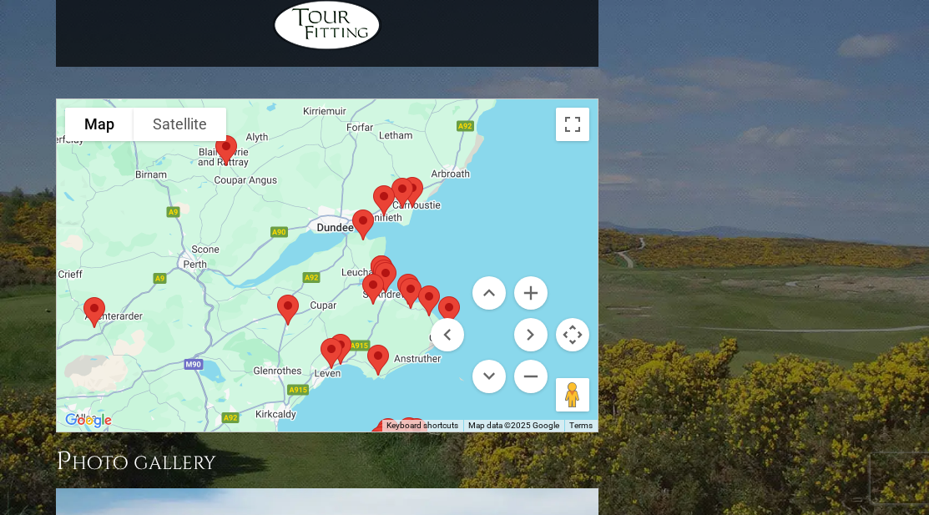
click at [380, 338] on img at bounding box center [378, 360] width 35 height 44
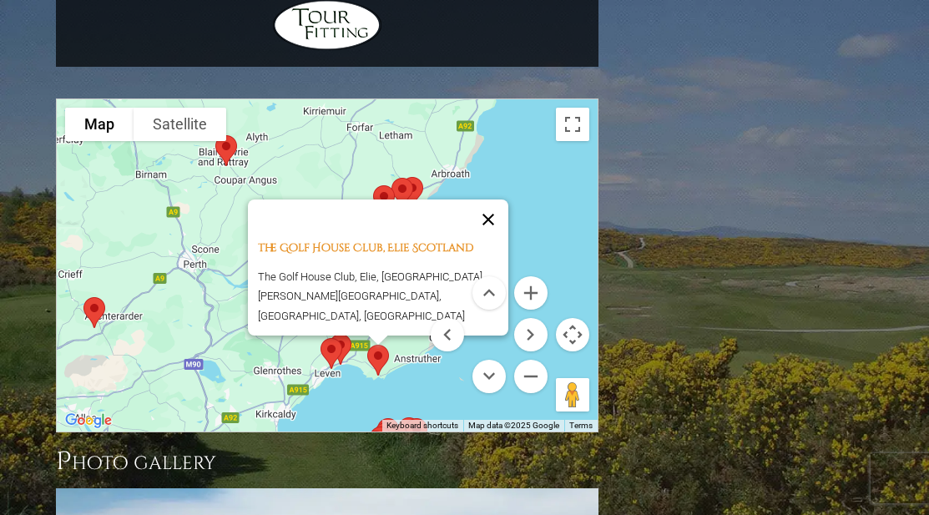
click at [500, 200] on button "Close" at bounding box center [488, 220] width 40 height 40
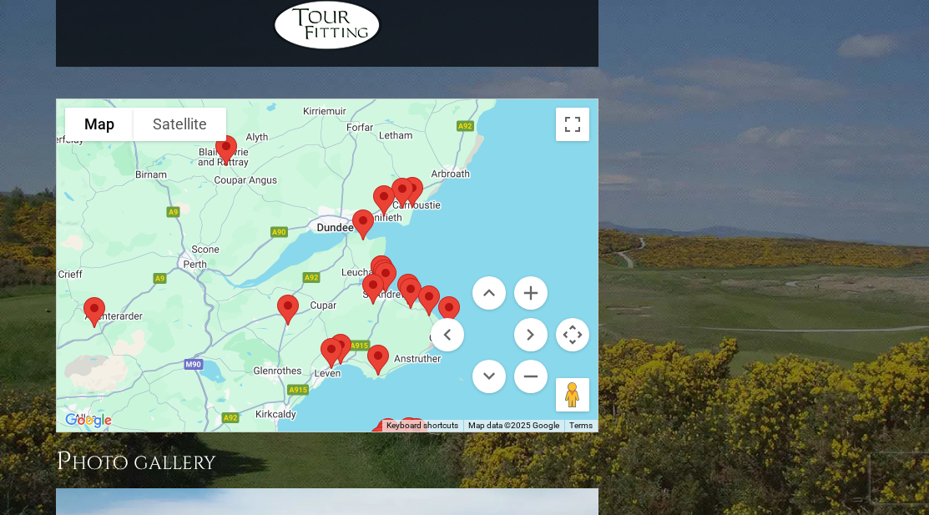
click at [343, 331] on img at bounding box center [331, 353] width 35 height 44
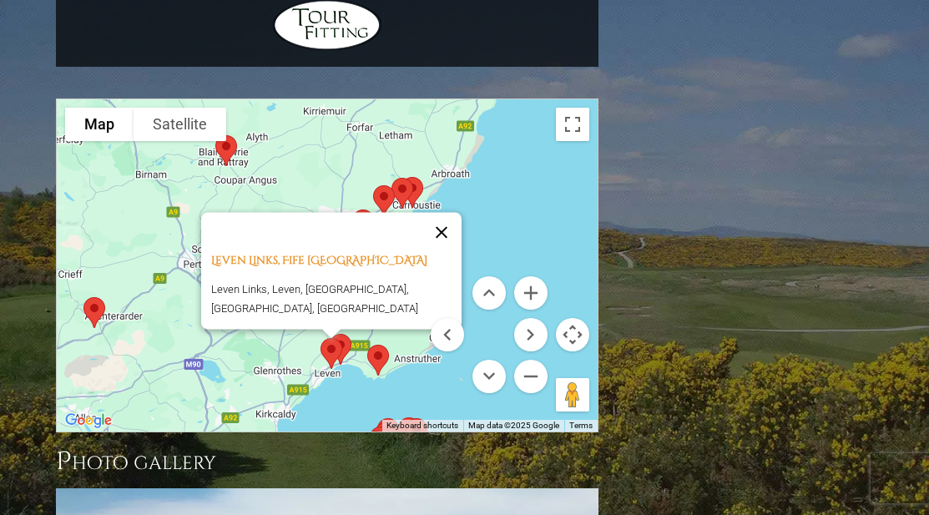
click at [447, 212] on button "Close" at bounding box center [442, 232] width 40 height 40
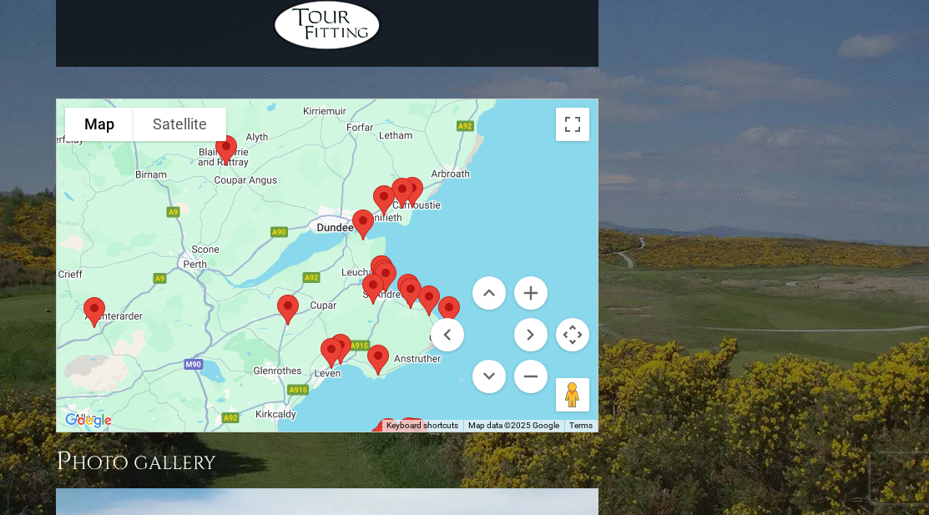
click at [332, 331] on img at bounding box center [331, 353] width 35 height 44
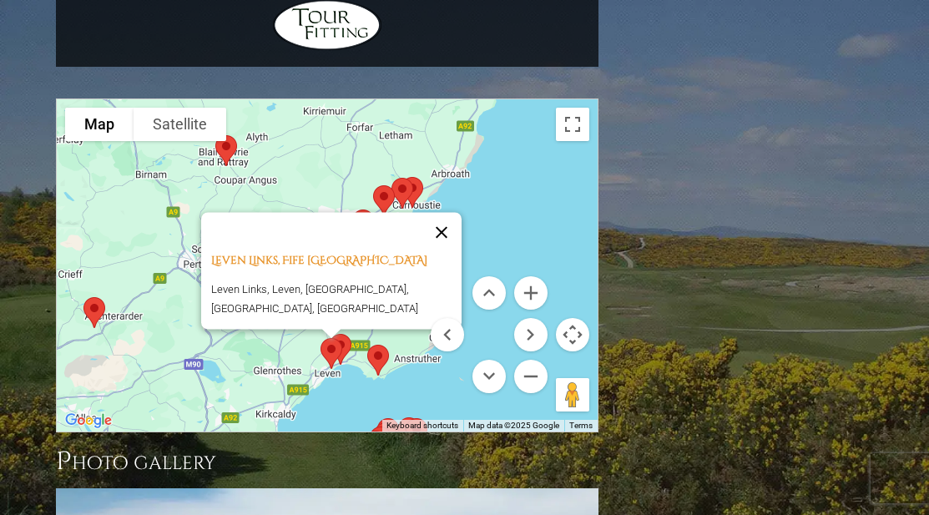
click at [444, 212] on button "Close" at bounding box center [442, 232] width 40 height 40
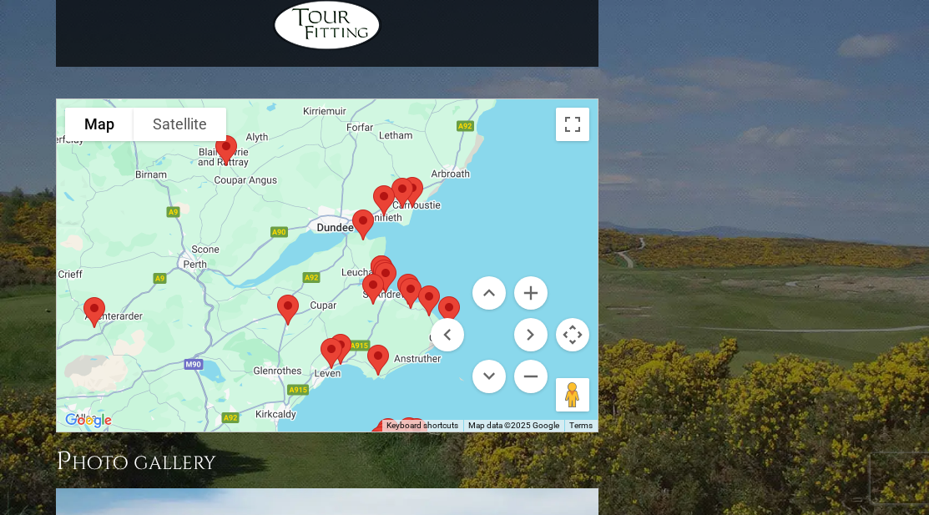
click at [382, 255] on img at bounding box center [385, 277] width 35 height 44
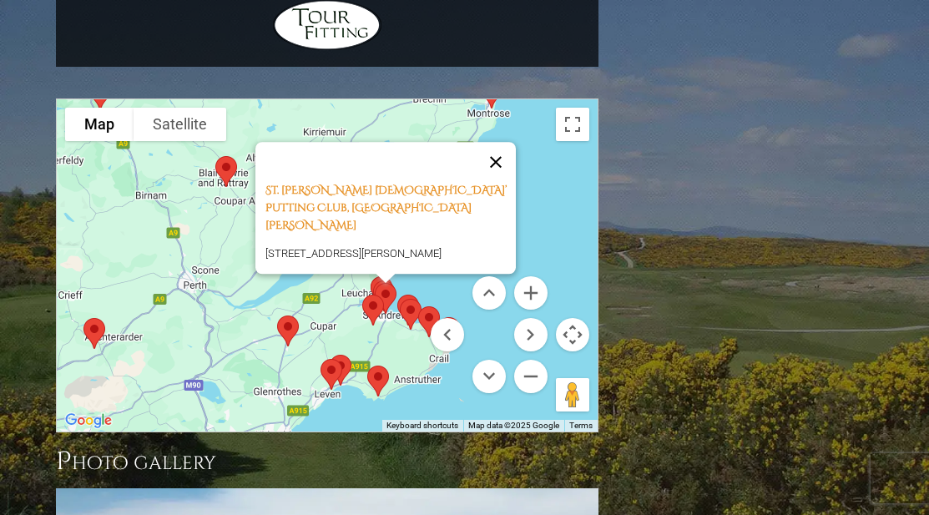
click at [505, 142] on button "Close" at bounding box center [496, 162] width 40 height 40
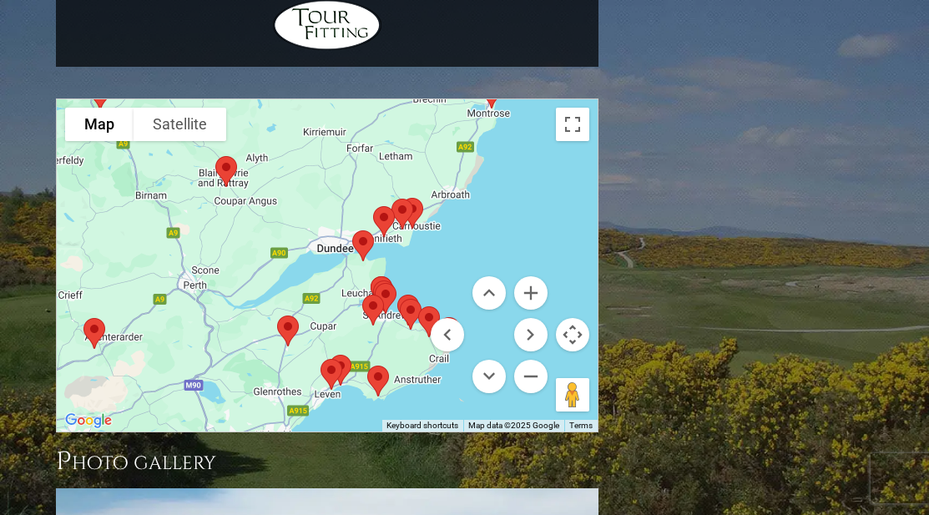
click at [387, 288] on img at bounding box center [373, 310] width 35 height 44
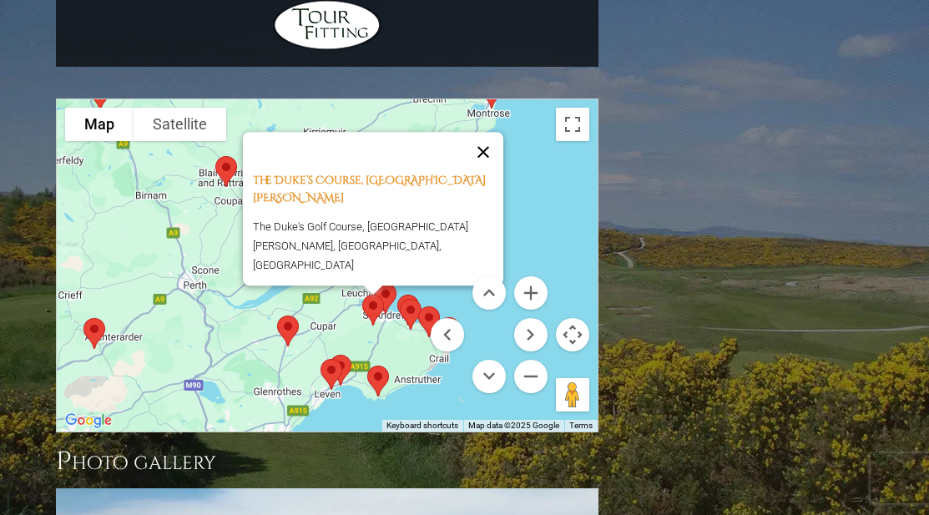
click at [491, 132] on button "Close" at bounding box center [483, 152] width 40 height 40
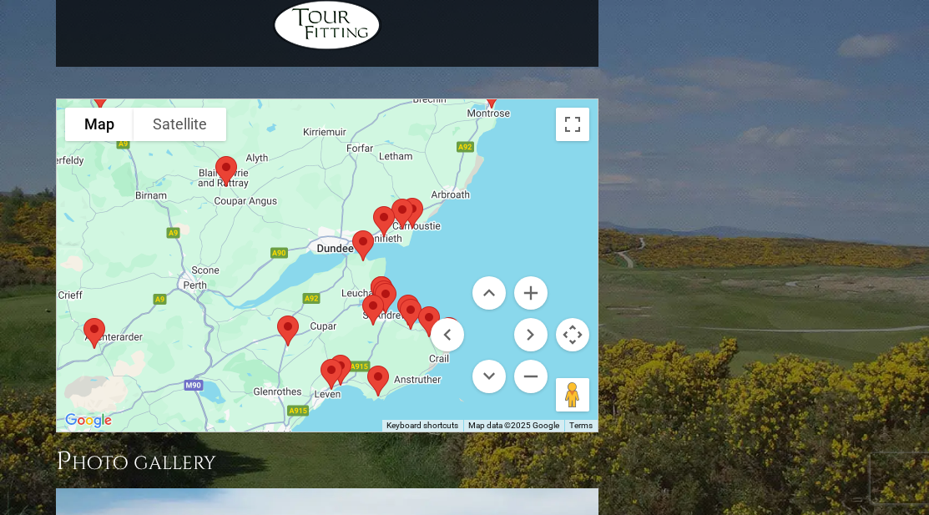
click at [372, 288] on img at bounding box center [373, 310] width 35 height 44
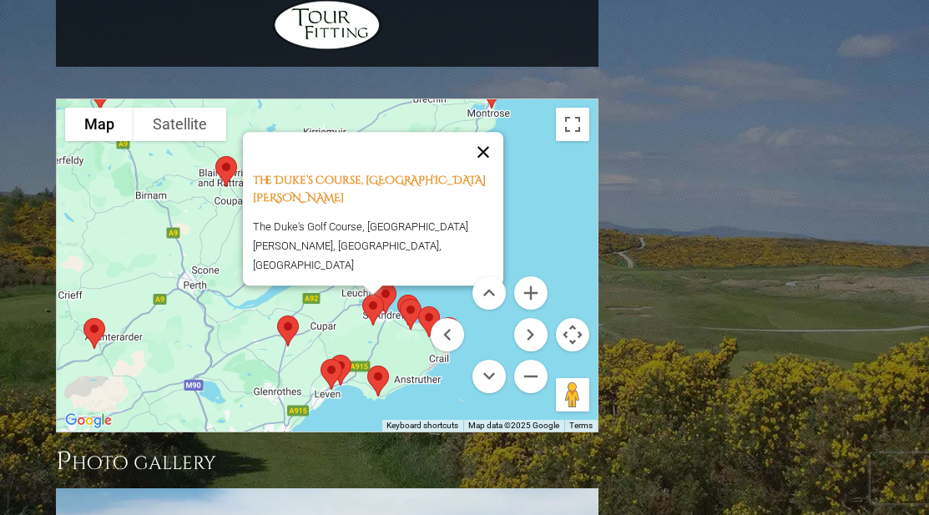
click at [491, 132] on button "Close" at bounding box center [483, 152] width 40 height 40
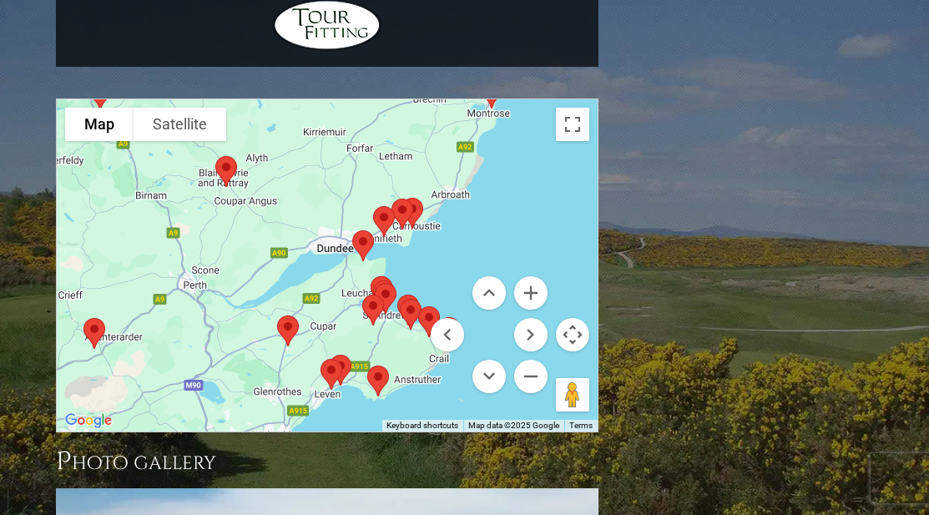
click at [385, 288] on img at bounding box center [373, 310] width 35 height 44
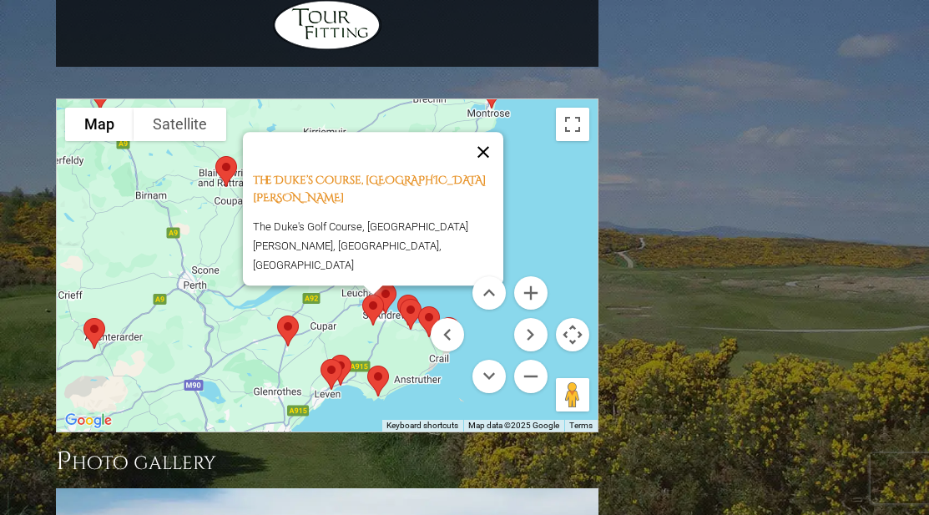
click at [484, 132] on button "Close" at bounding box center [483, 152] width 40 height 40
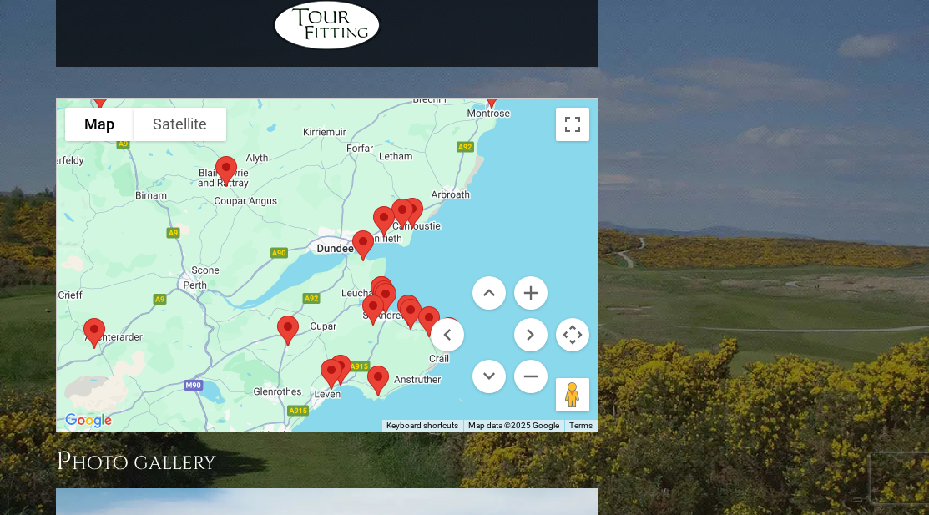
click at [407, 292] on img at bounding box center [410, 314] width 35 height 44
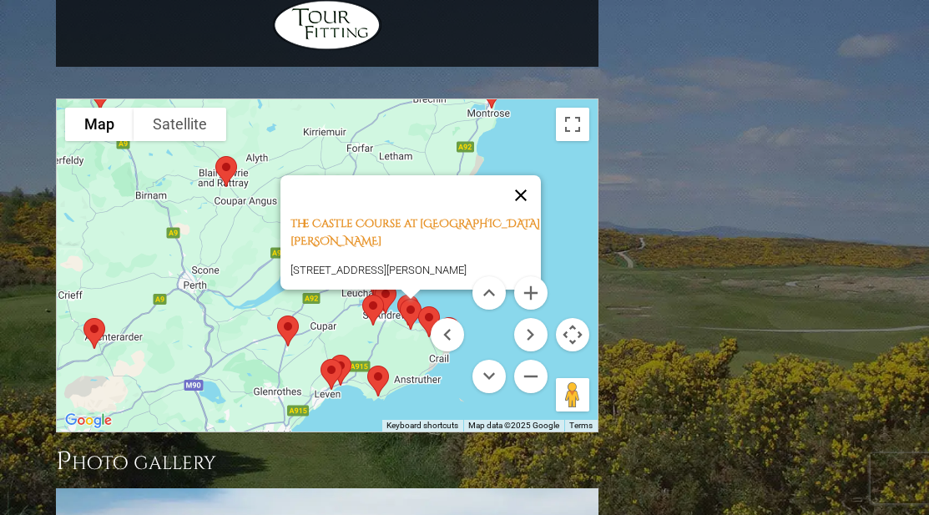
click at [513, 175] on button "Close" at bounding box center [521, 195] width 40 height 40
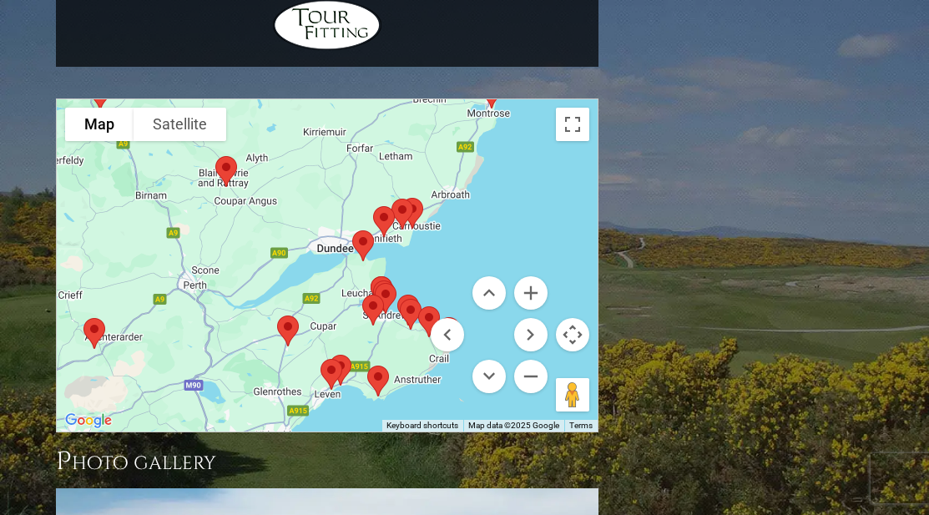
click at [405, 292] on img at bounding box center [410, 314] width 35 height 44
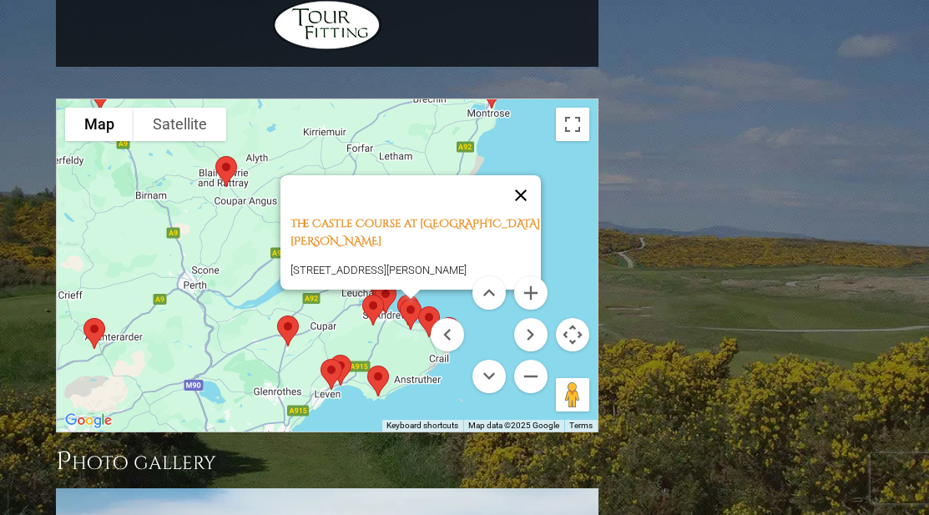
click at [513, 175] on button "Close" at bounding box center [521, 195] width 40 height 40
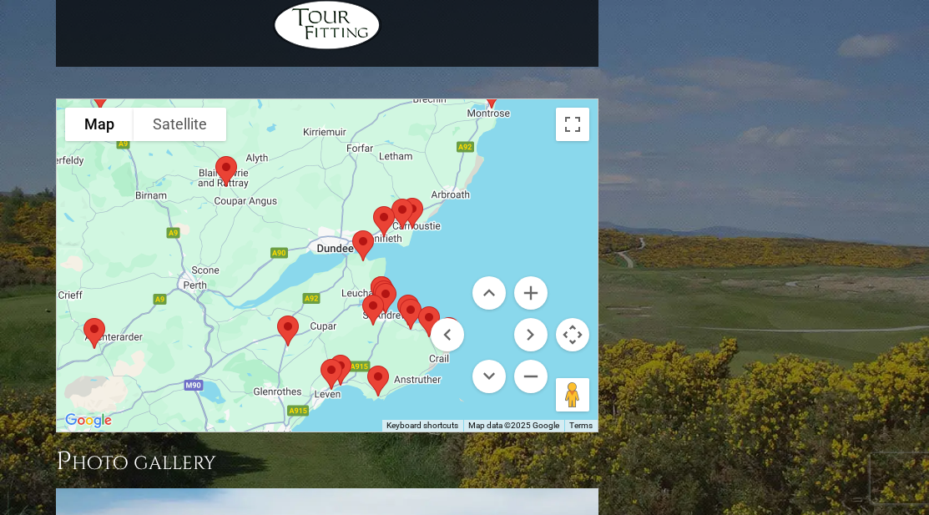
click at [369, 288] on img at bounding box center [373, 310] width 35 height 44
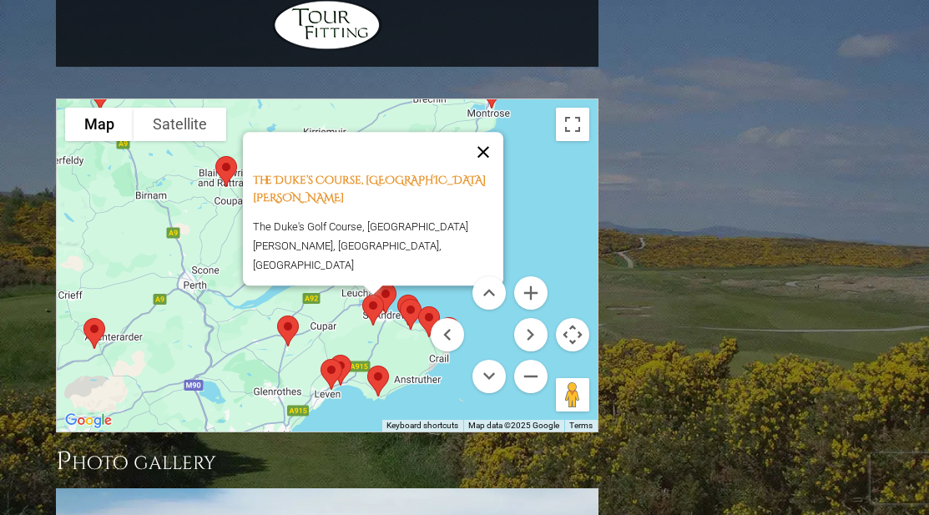
click at [490, 132] on button "Close" at bounding box center [483, 152] width 40 height 40
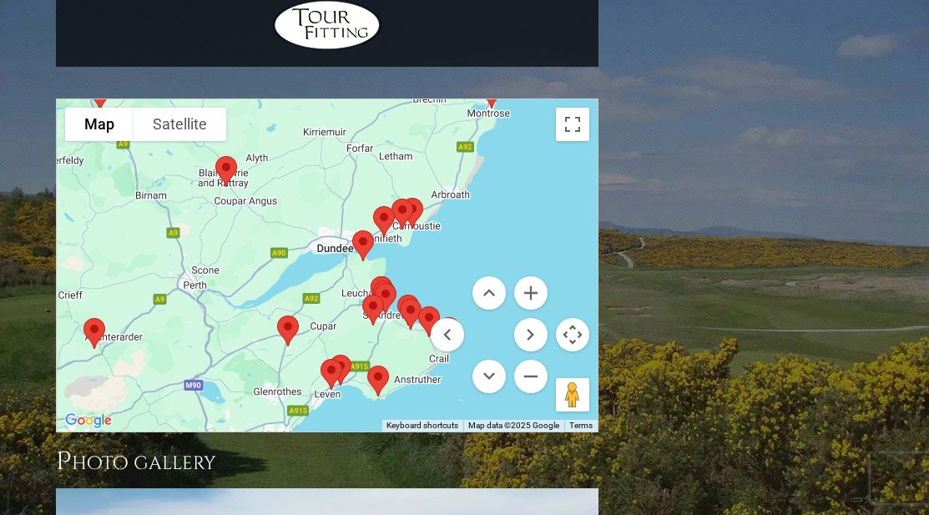
click at [422, 300] on img at bounding box center [429, 322] width 35 height 44
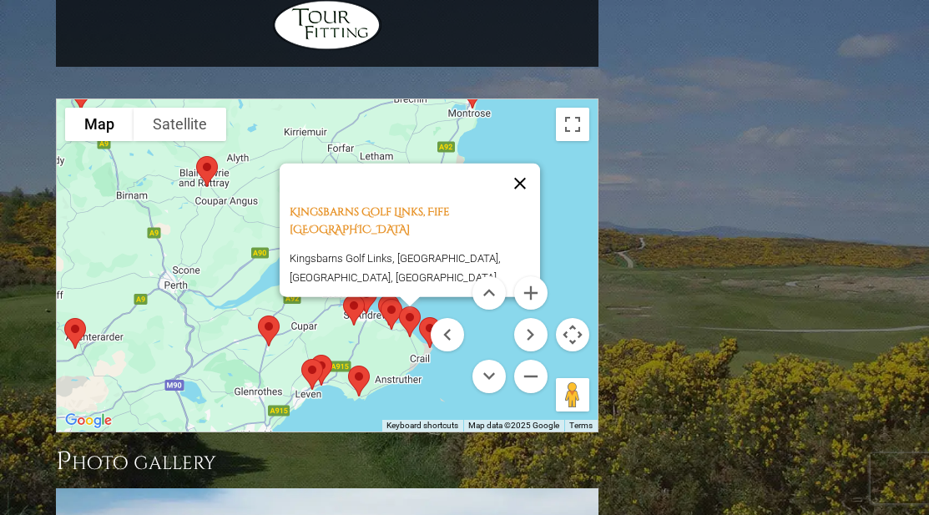
click at [524, 163] on button "Close" at bounding box center [520, 183] width 40 height 40
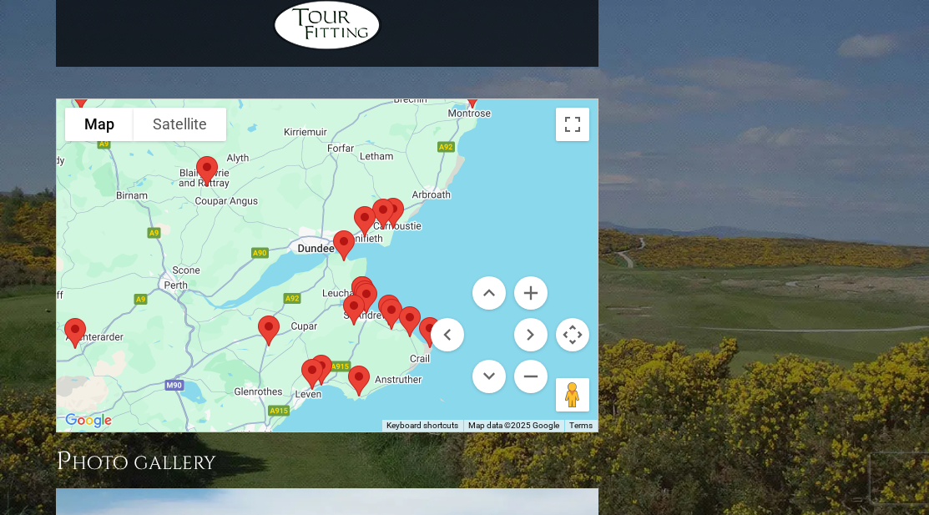
click at [424, 311] on img at bounding box center [429, 333] width 35 height 44
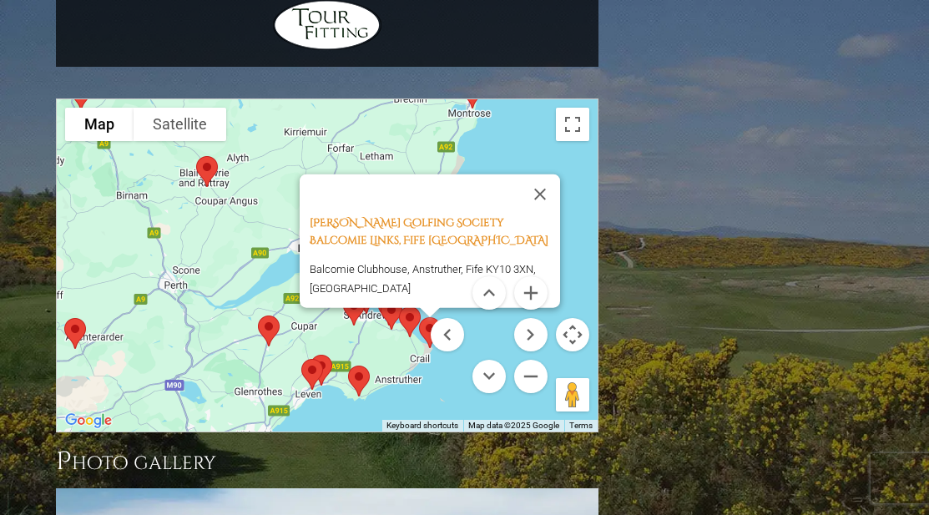
click at [424, 311] on img at bounding box center [429, 333] width 35 height 44
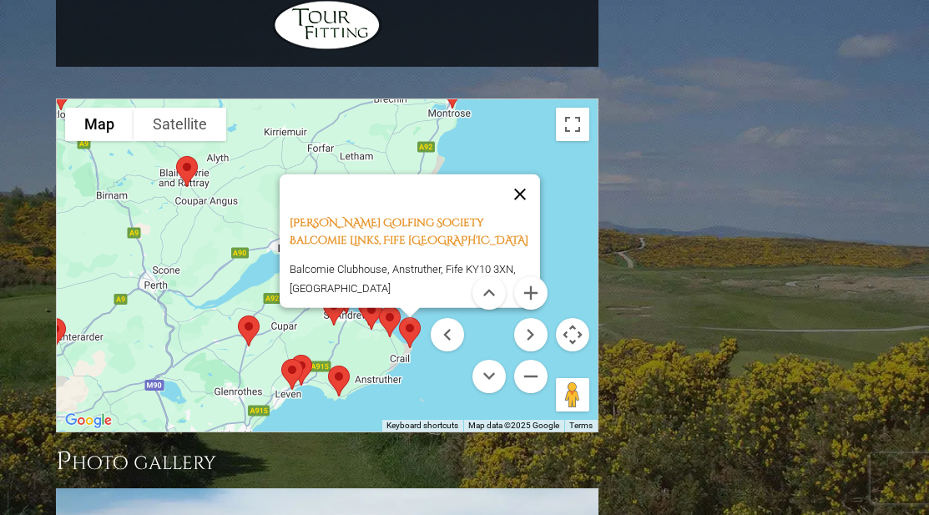
click at [526, 174] on button "Close" at bounding box center [520, 194] width 40 height 40
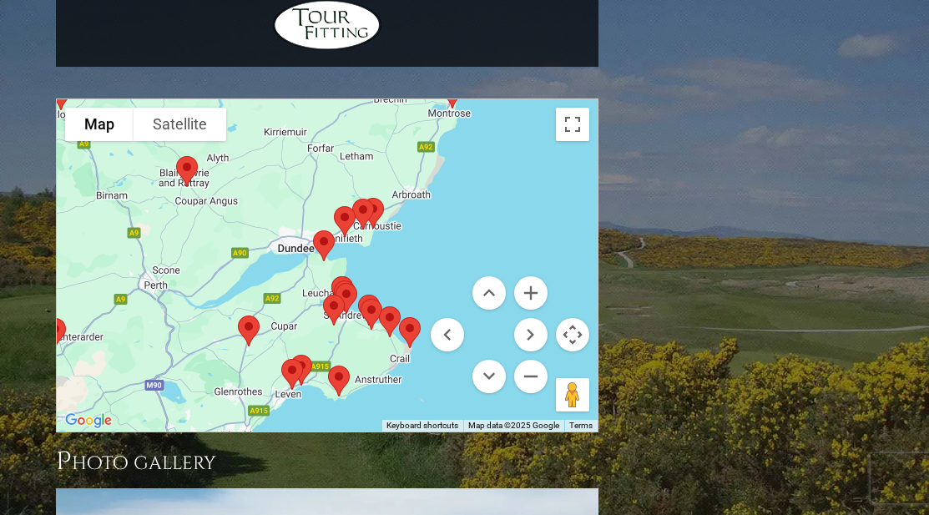
click at [375, 300] on img at bounding box center [389, 322] width 35 height 44
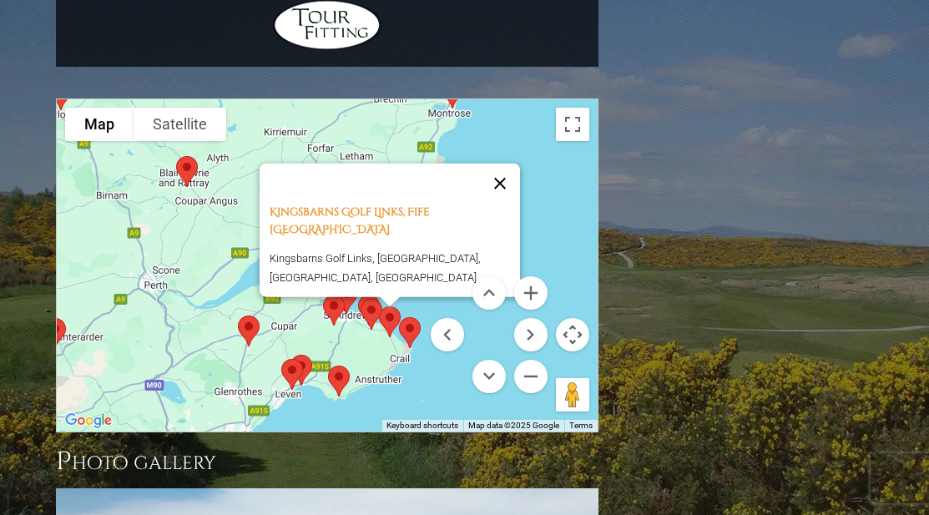
click at [506, 163] on button "Close" at bounding box center [500, 183] width 40 height 40
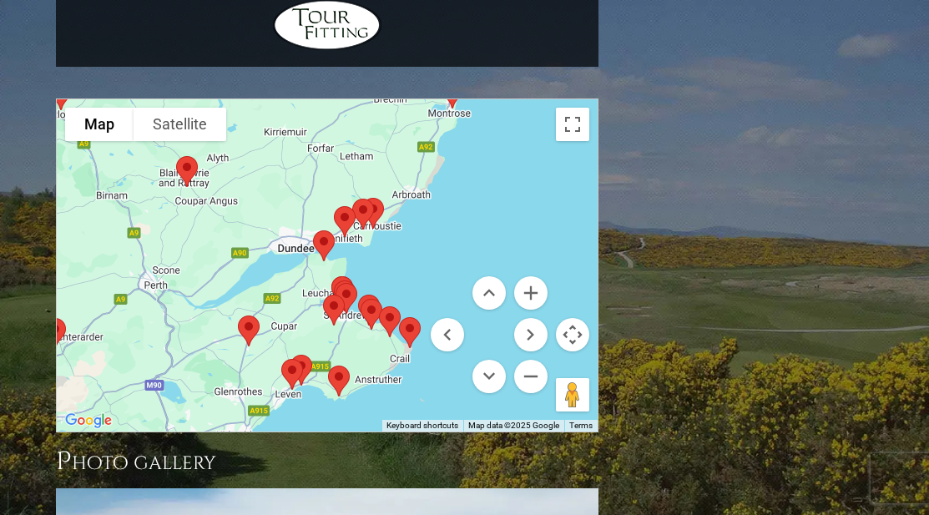
click at [367, 292] on img at bounding box center [371, 314] width 35 height 44
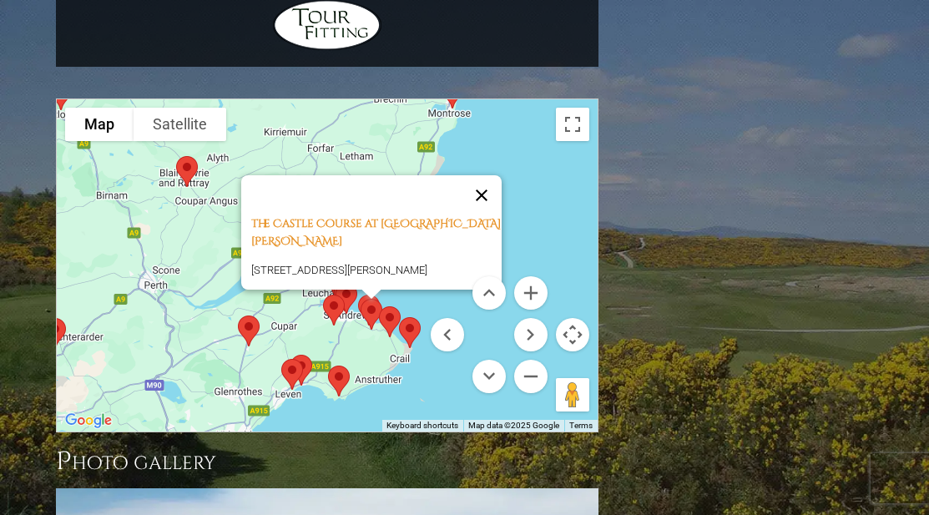
click at [474, 175] on button "Close" at bounding box center [482, 195] width 40 height 40
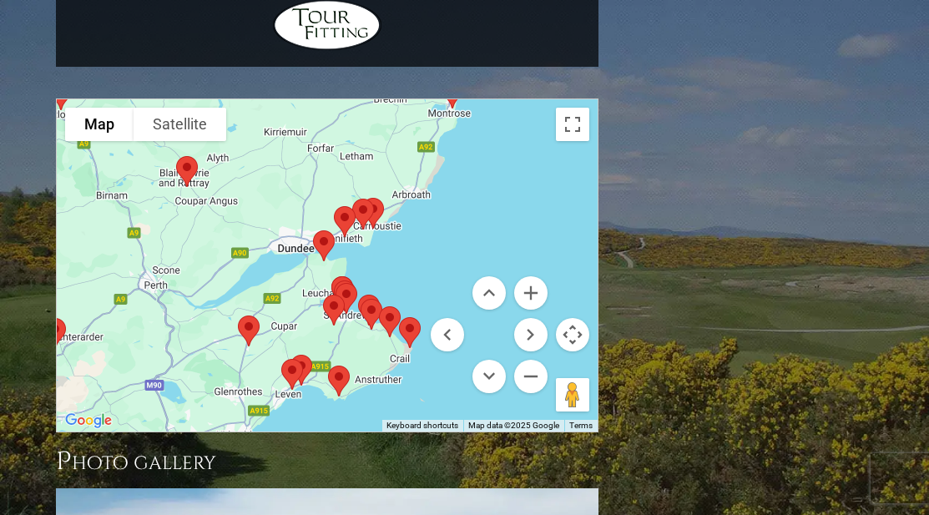
click at [340, 359] on img at bounding box center [338, 381] width 35 height 44
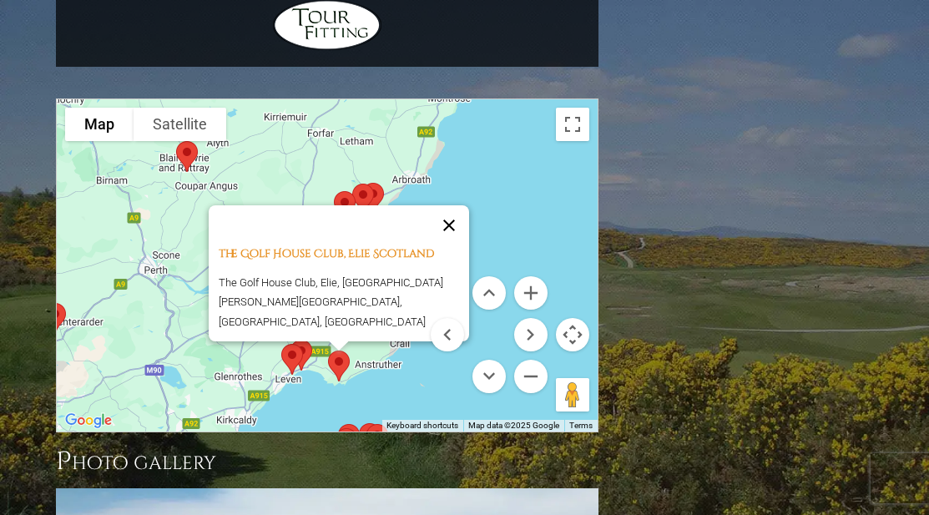
click at [460, 205] on button "Close" at bounding box center [449, 225] width 40 height 40
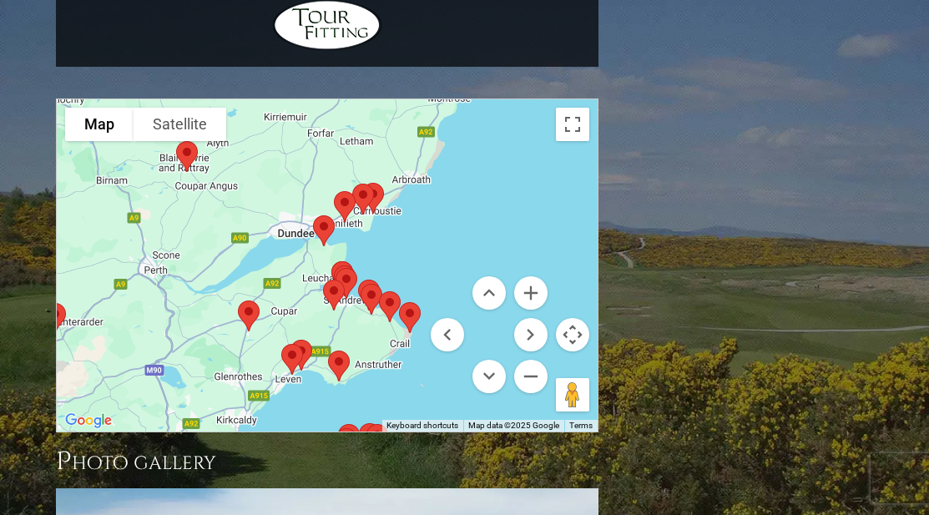
click at [308, 337] on img at bounding box center [292, 359] width 35 height 44
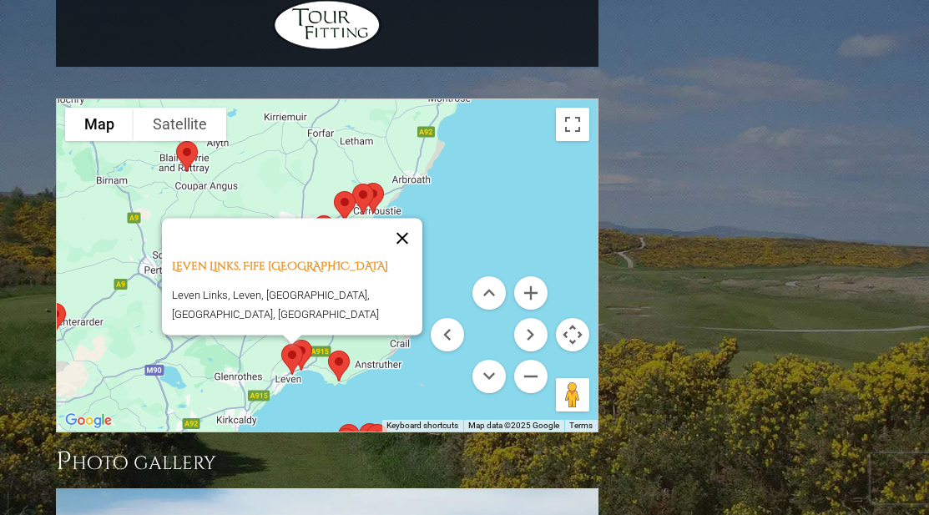
click at [409, 218] on button "Close" at bounding box center [402, 238] width 40 height 40
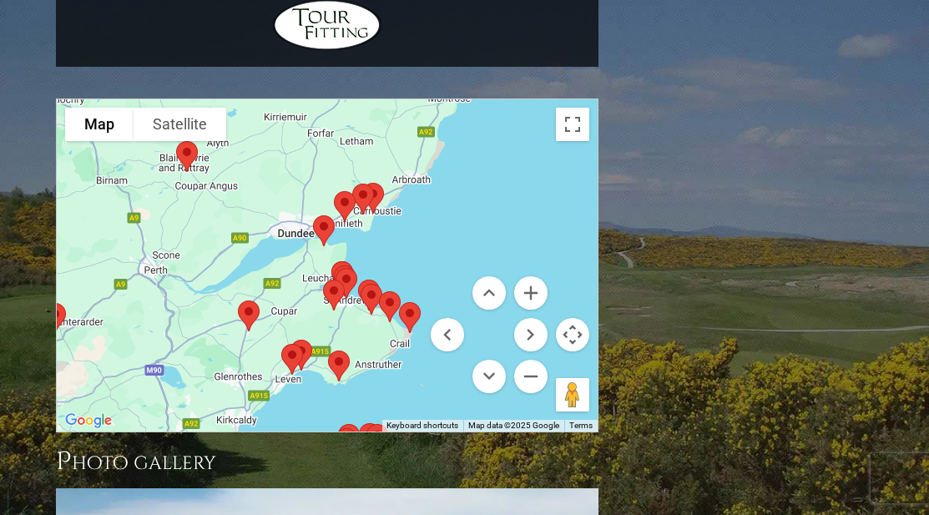
click at [374, 177] on img at bounding box center [363, 199] width 35 height 44
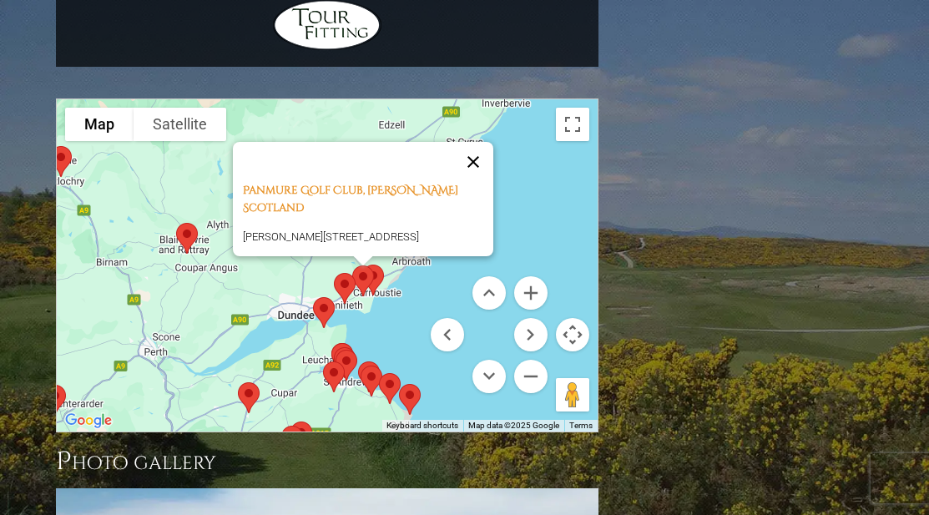
click at [463, 142] on button "Close" at bounding box center [473, 162] width 40 height 40
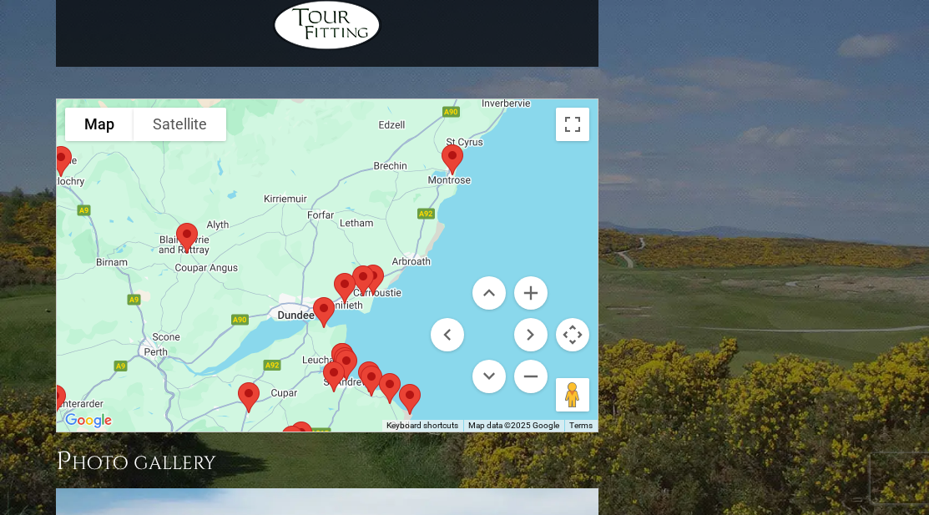
click at [359, 266] on img at bounding box center [344, 288] width 35 height 44
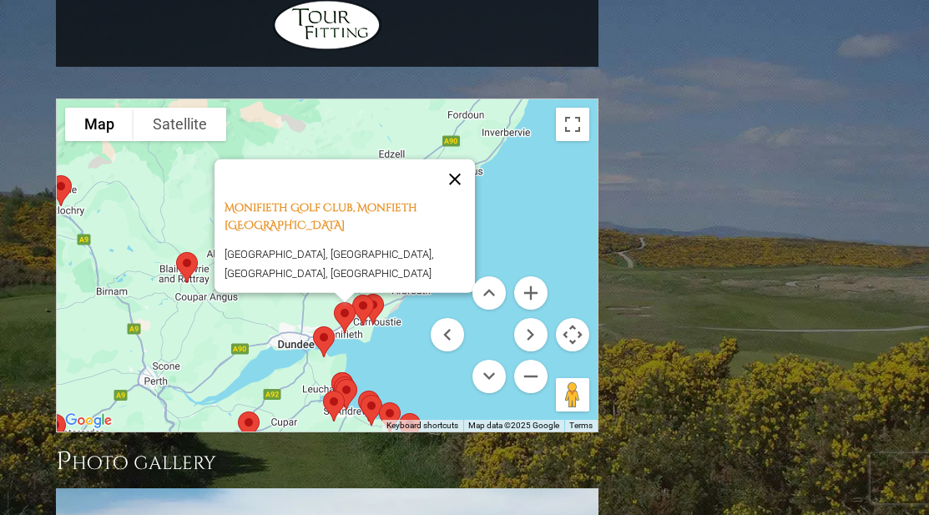
click at [460, 159] on button "Close" at bounding box center [455, 179] width 40 height 40
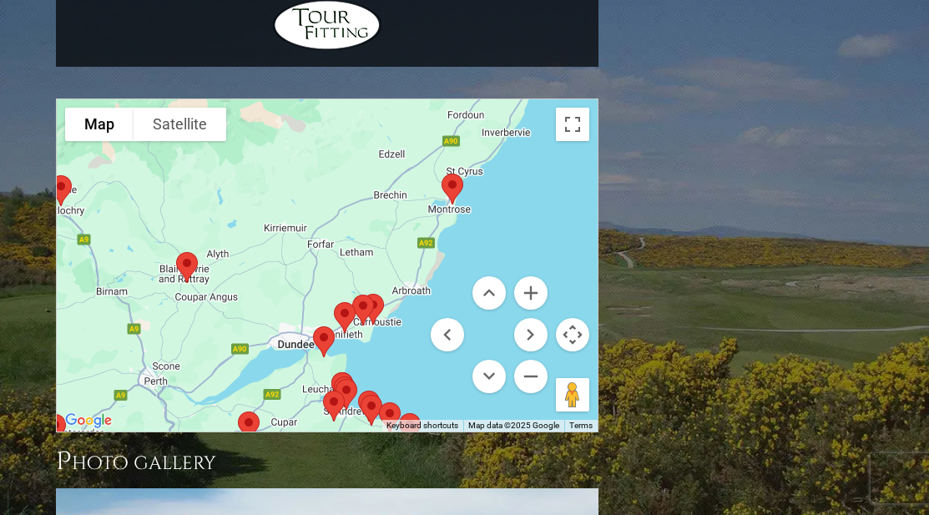
click at [348, 296] on img at bounding box center [344, 318] width 35 height 44
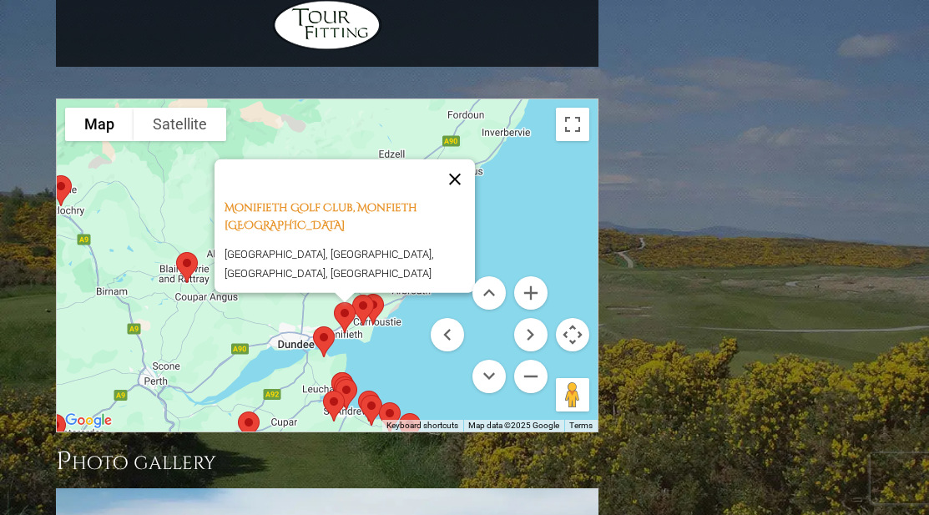
click at [475, 159] on button "Close" at bounding box center [455, 179] width 40 height 40
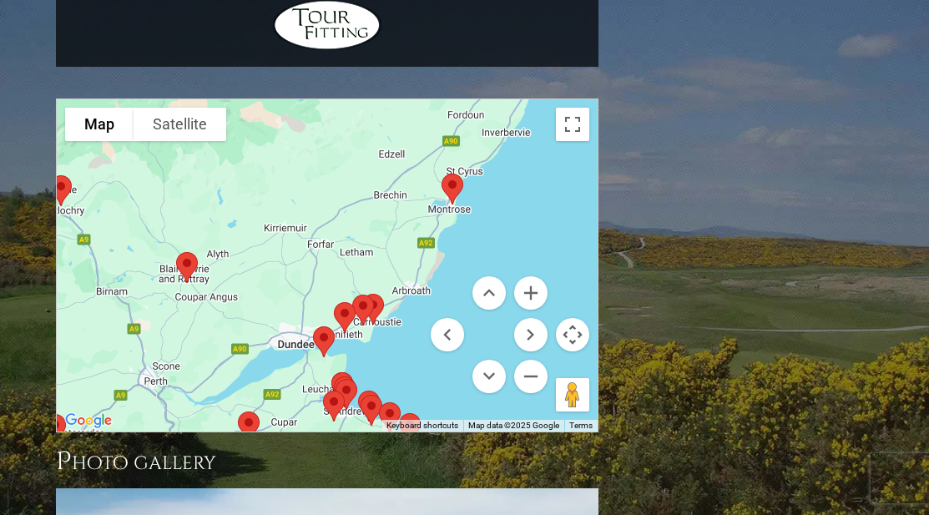
click at [326, 320] on img at bounding box center [323, 342] width 35 height 44
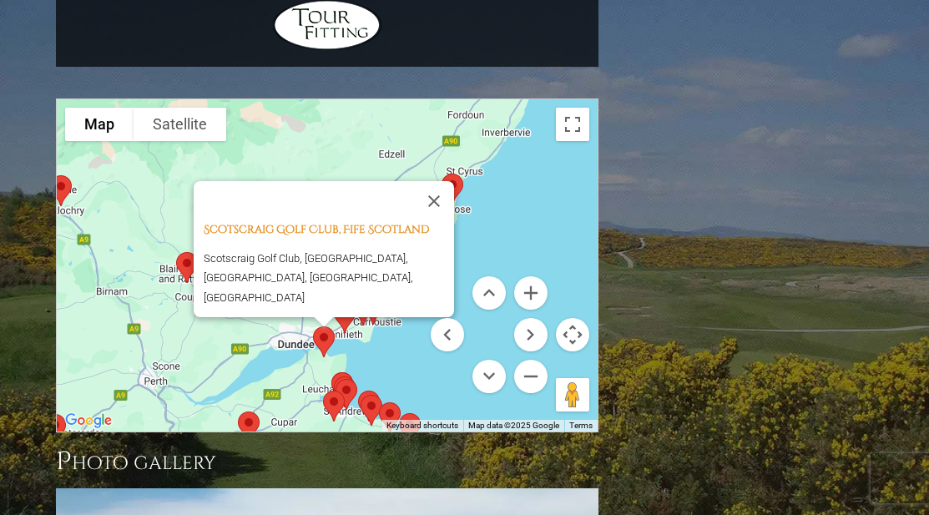
click at [449, 167] on img at bounding box center [452, 189] width 35 height 44
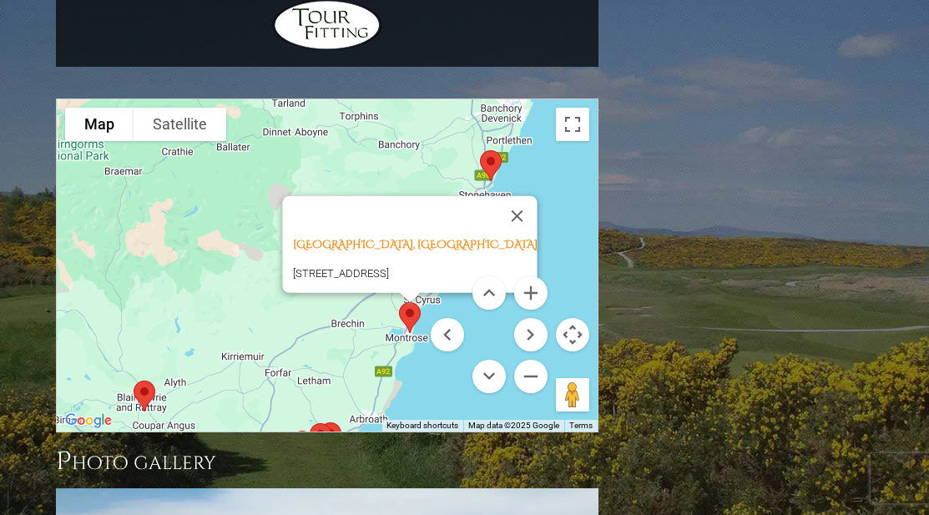
click at [413, 296] on img at bounding box center [409, 318] width 35 height 44
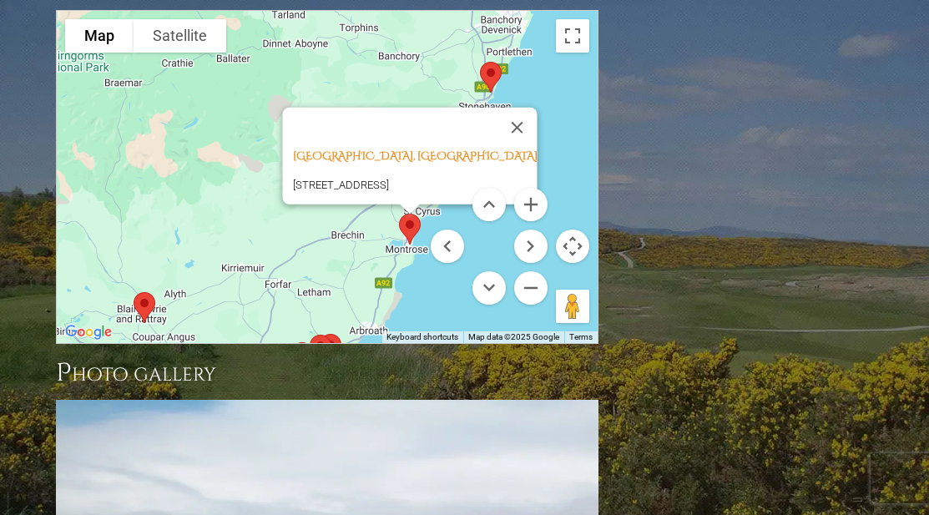
scroll to position [2171, 0]
